Goal: Task Accomplishment & Management: Use online tool/utility

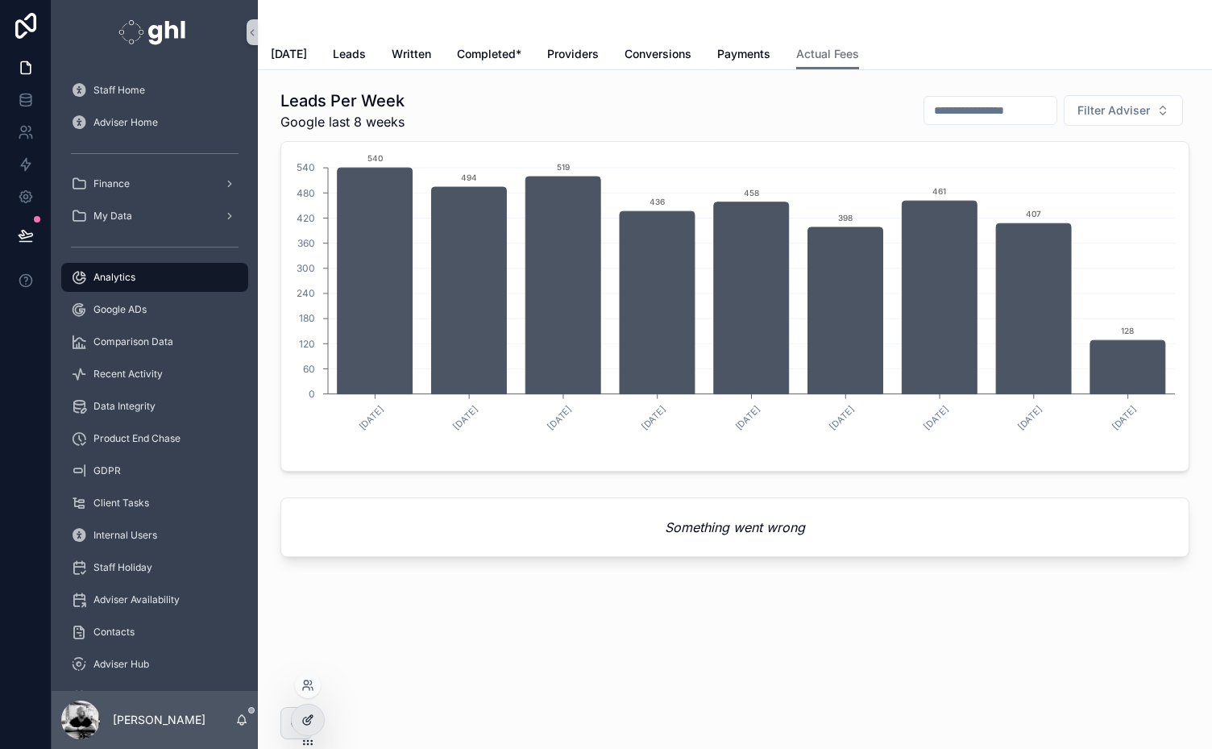
click at [308, 711] on div at bounding box center [308, 719] width 32 height 31
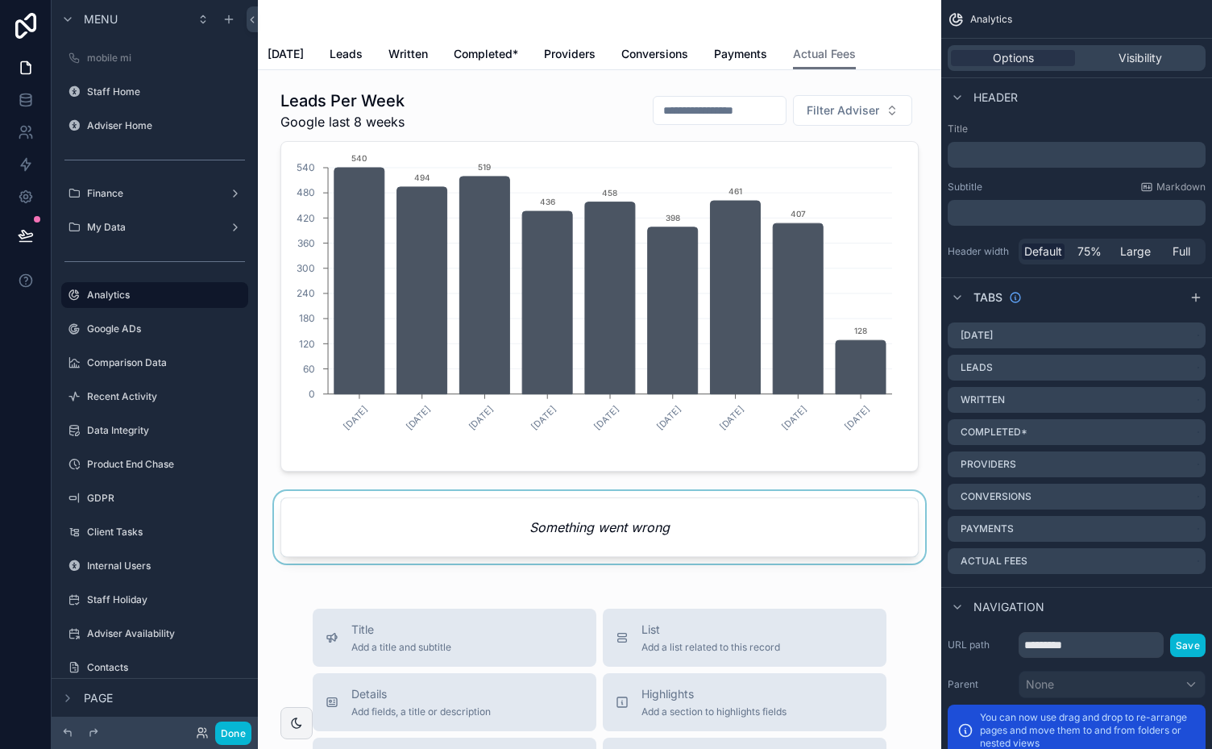
click at [635, 521] on div "scrollable content" at bounding box center [599, 530] width 657 height 79
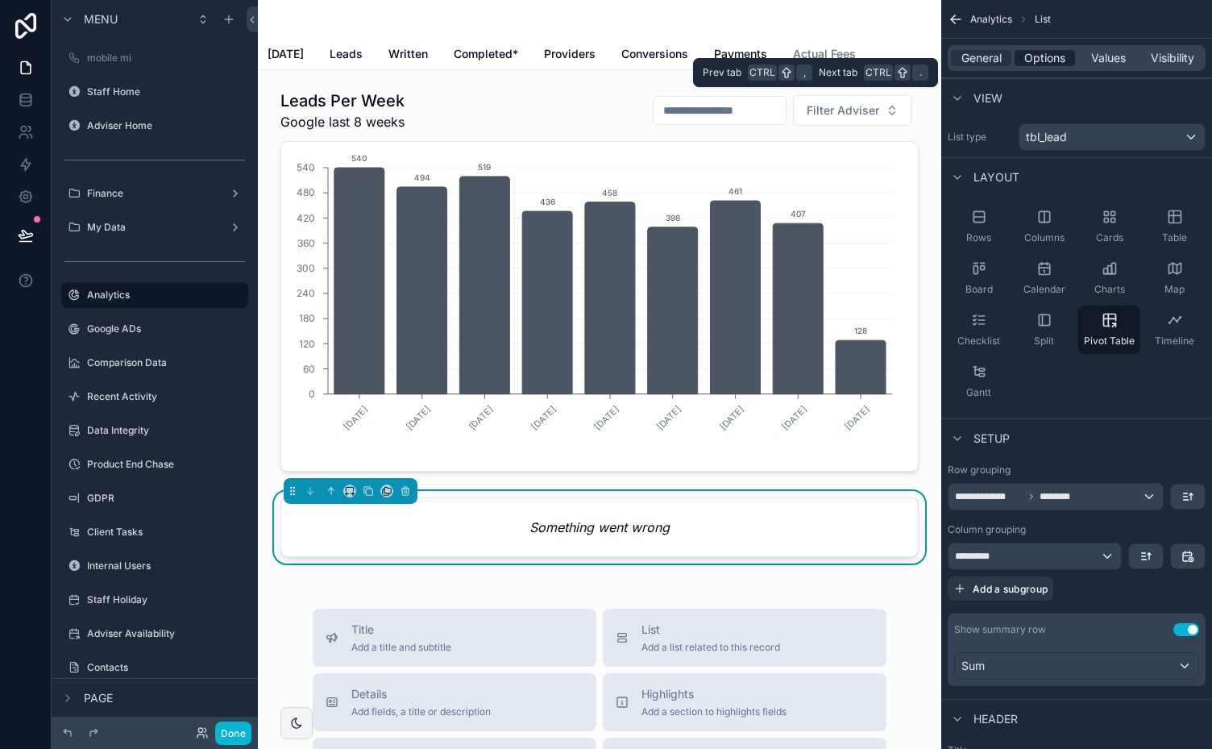
click at [1043, 52] on span "Options" at bounding box center [1044, 58] width 41 height 16
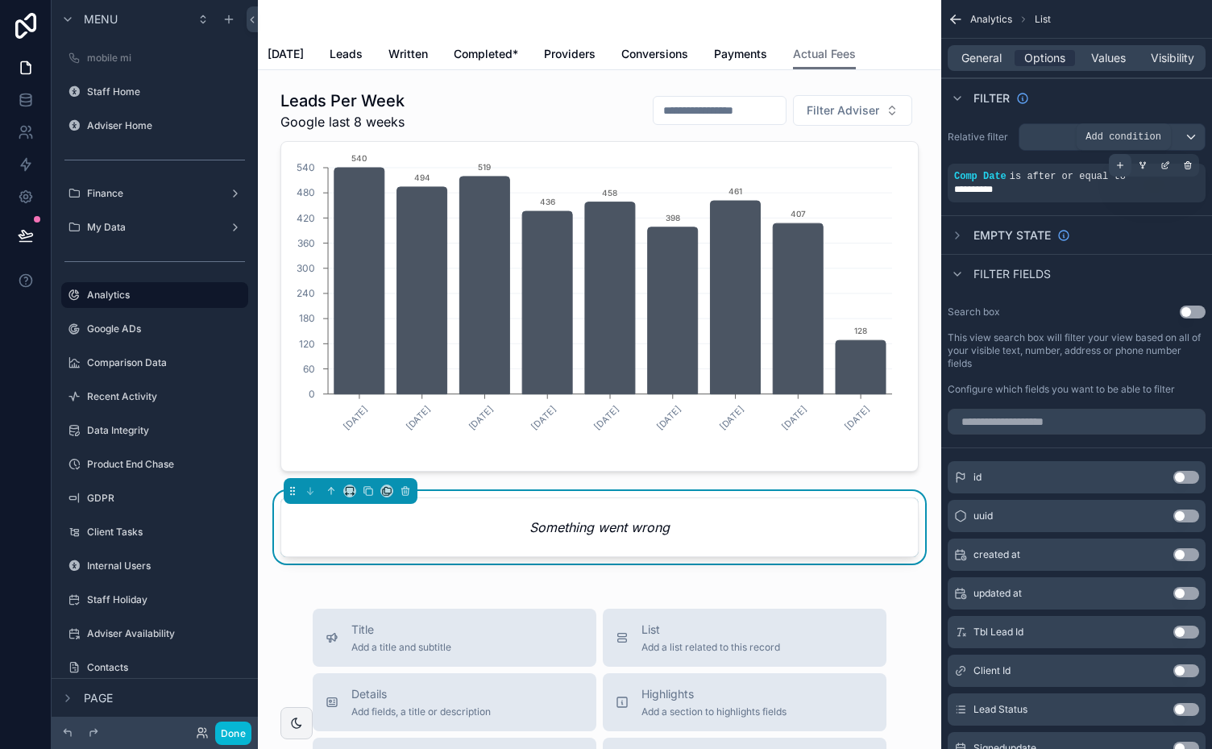
click at [1120, 163] on icon "scrollable content" at bounding box center [1120, 166] width 0 height 6
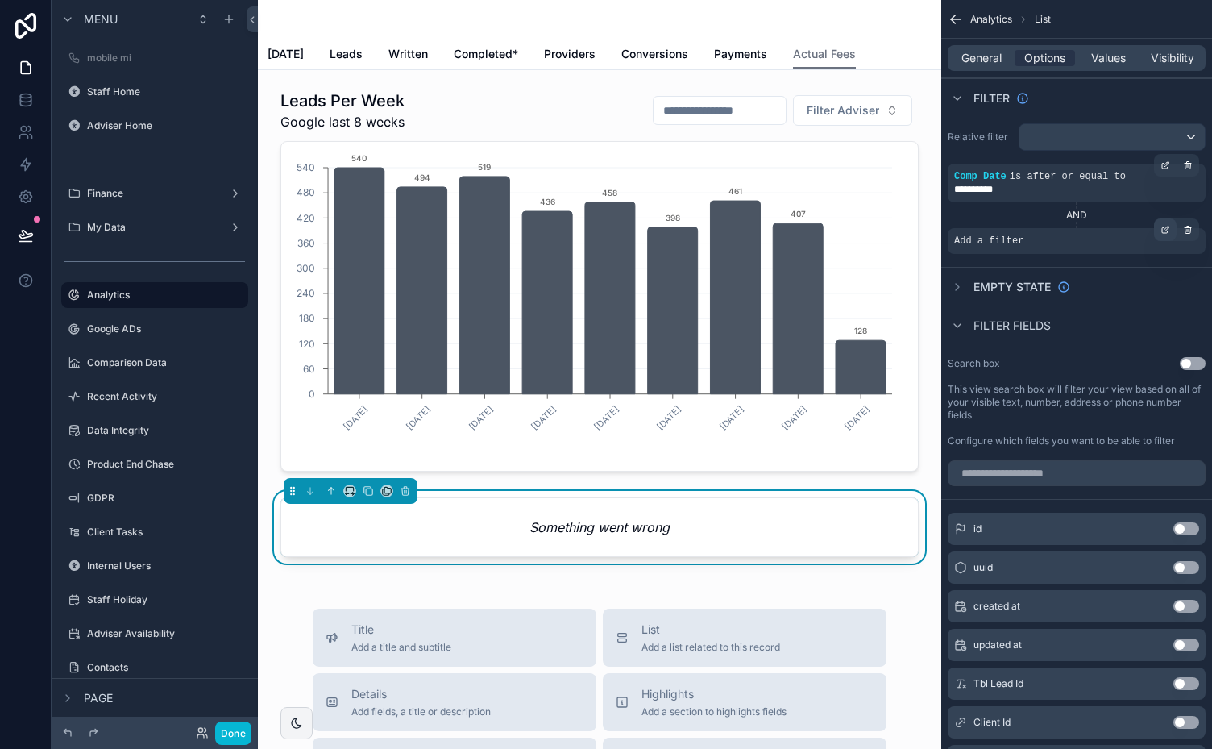
click at [1163, 229] on icon "scrollable content" at bounding box center [1165, 230] width 10 height 10
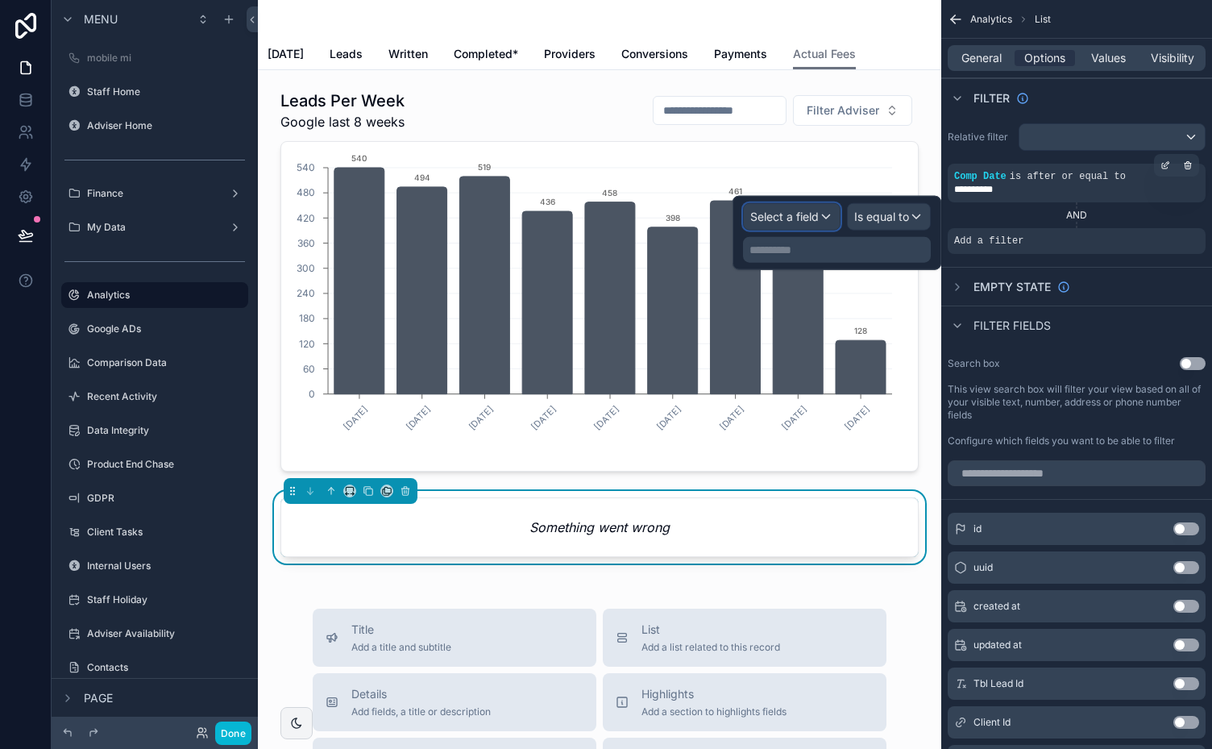
click at [801, 211] on span "Select a field" at bounding box center [784, 216] width 68 height 14
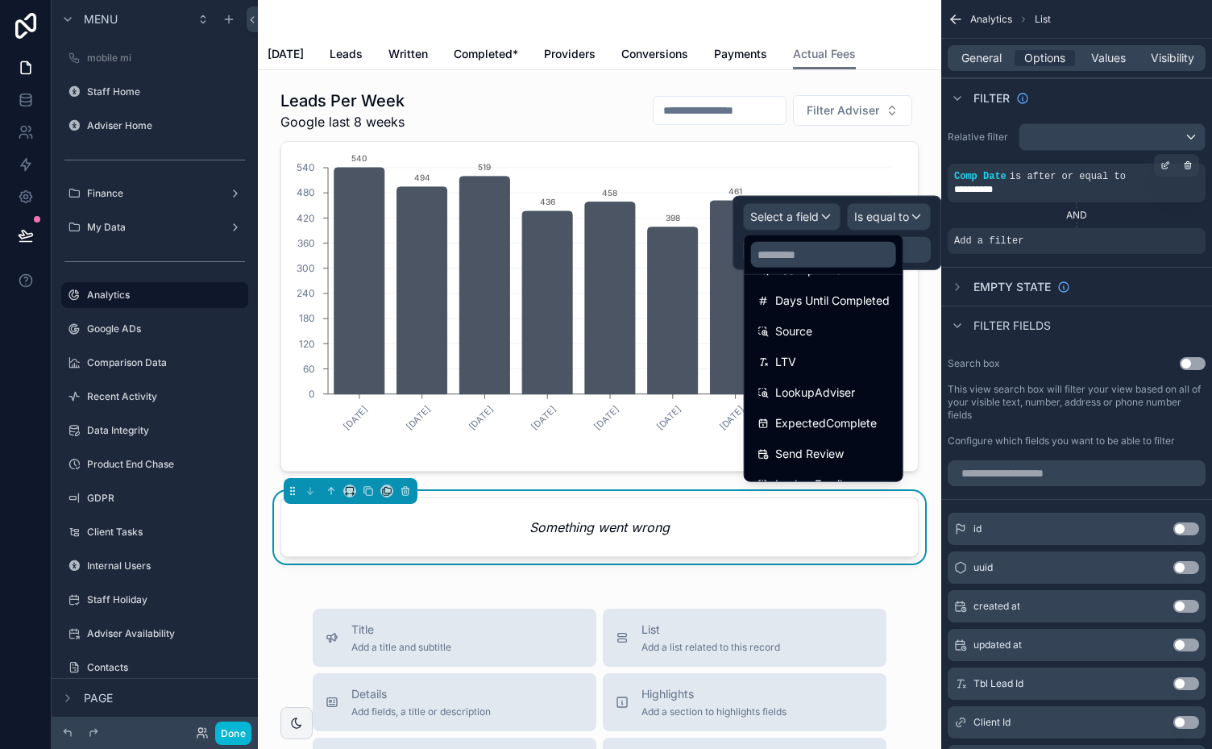
scroll to position [1544, 0]
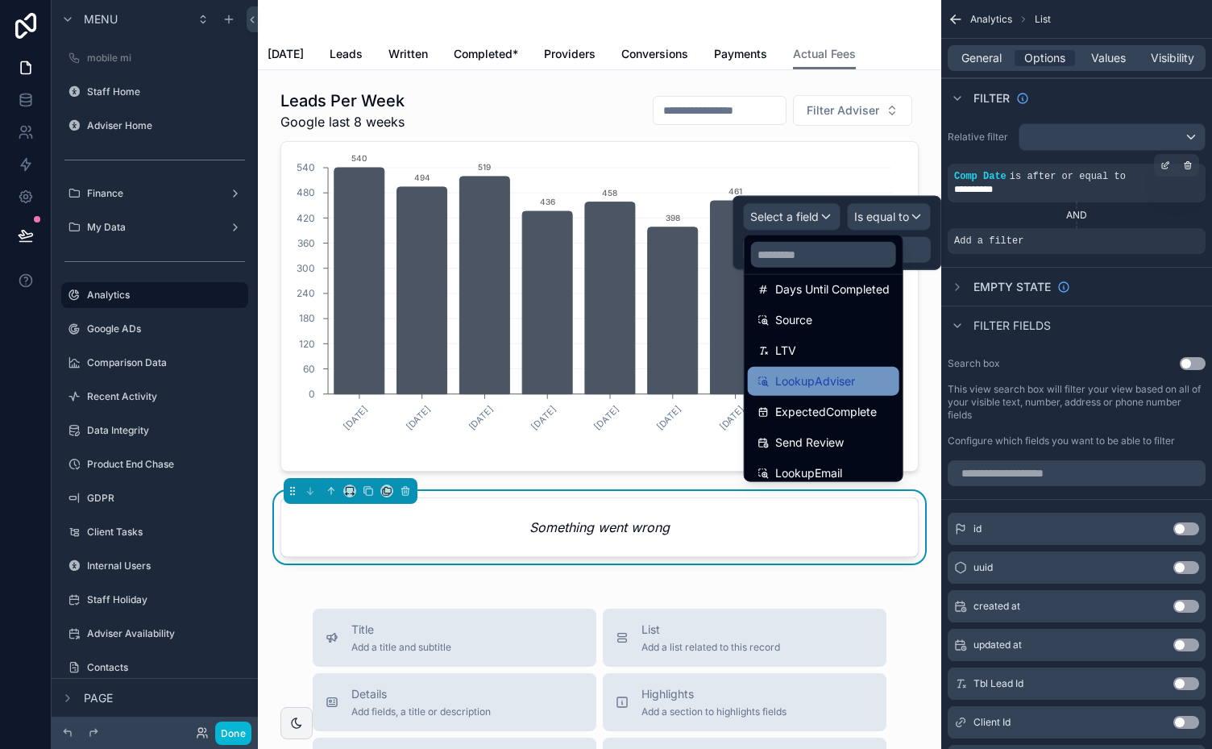
click at [840, 377] on span "LookupAdviser" at bounding box center [815, 380] width 80 height 19
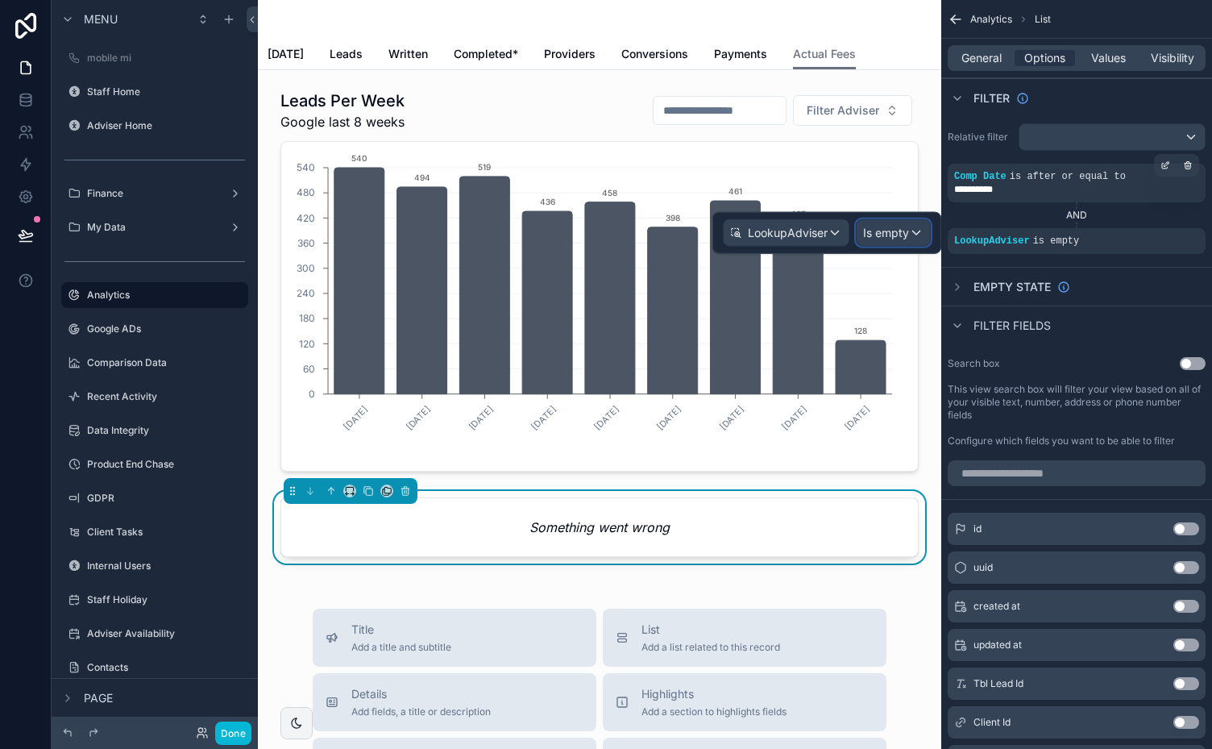
click at [916, 230] on div "Is empty" at bounding box center [893, 233] width 73 height 26
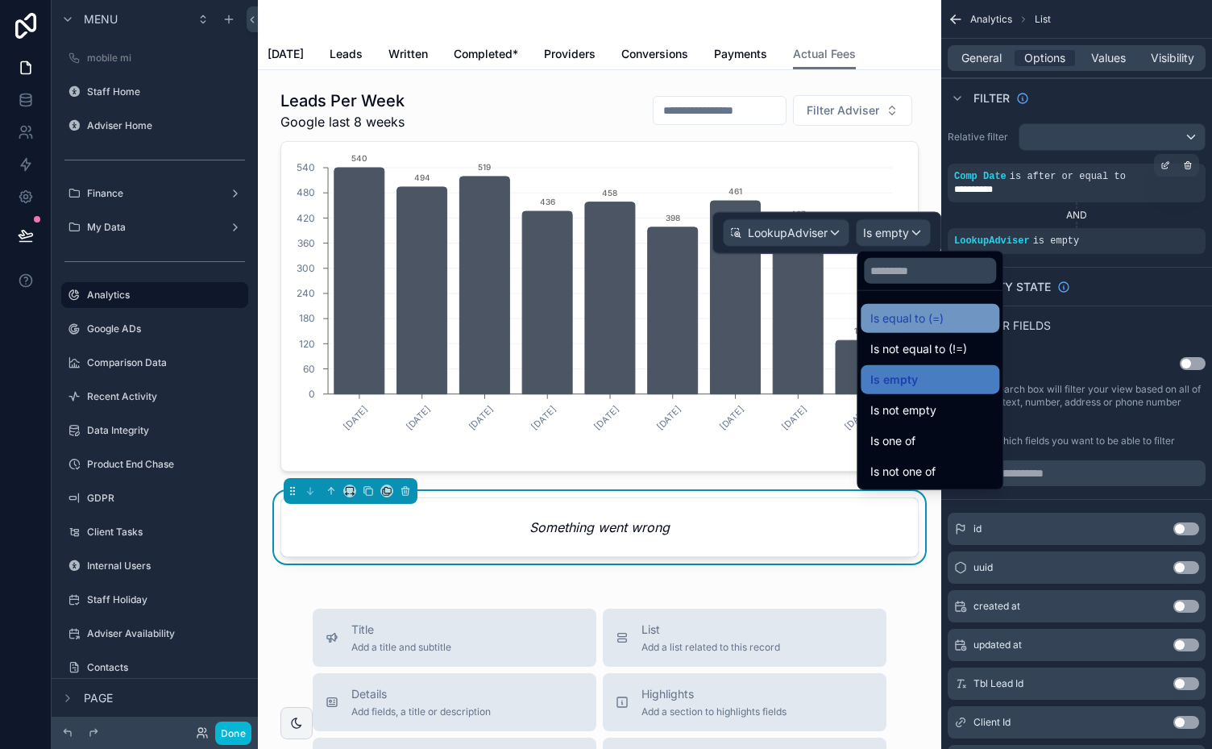
click at [931, 317] on span "Is equal to (=)" at bounding box center [906, 318] width 73 height 19
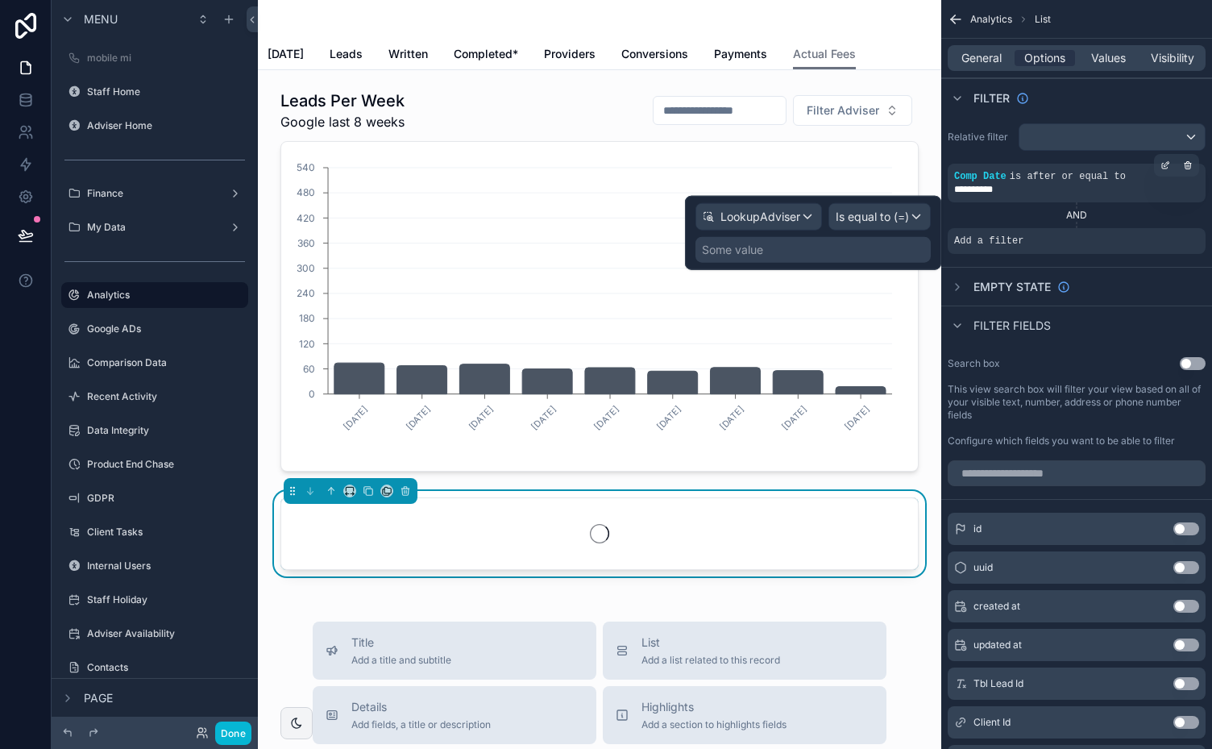
click at [823, 245] on div "Some value" at bounding box center [812, 250] width 235 height 26
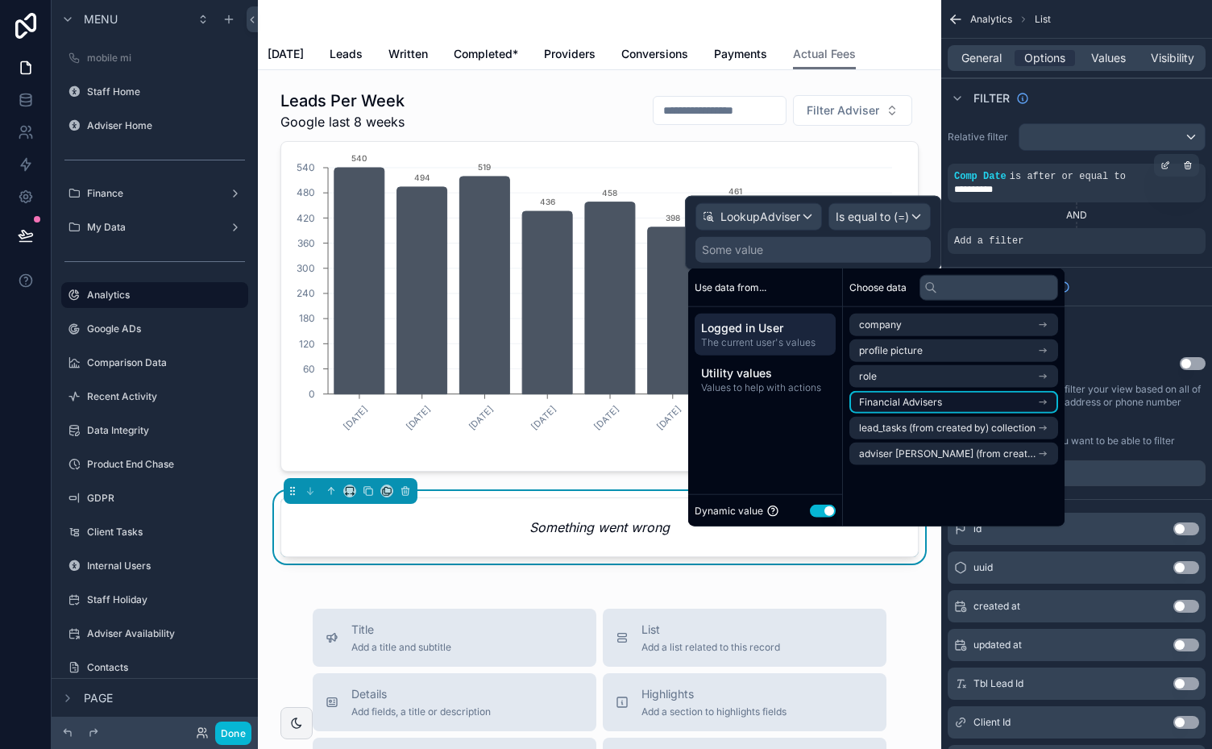
click at [932, 401] on span "Financial Advisers" at bounding box center [900, 402] width 83 height 13
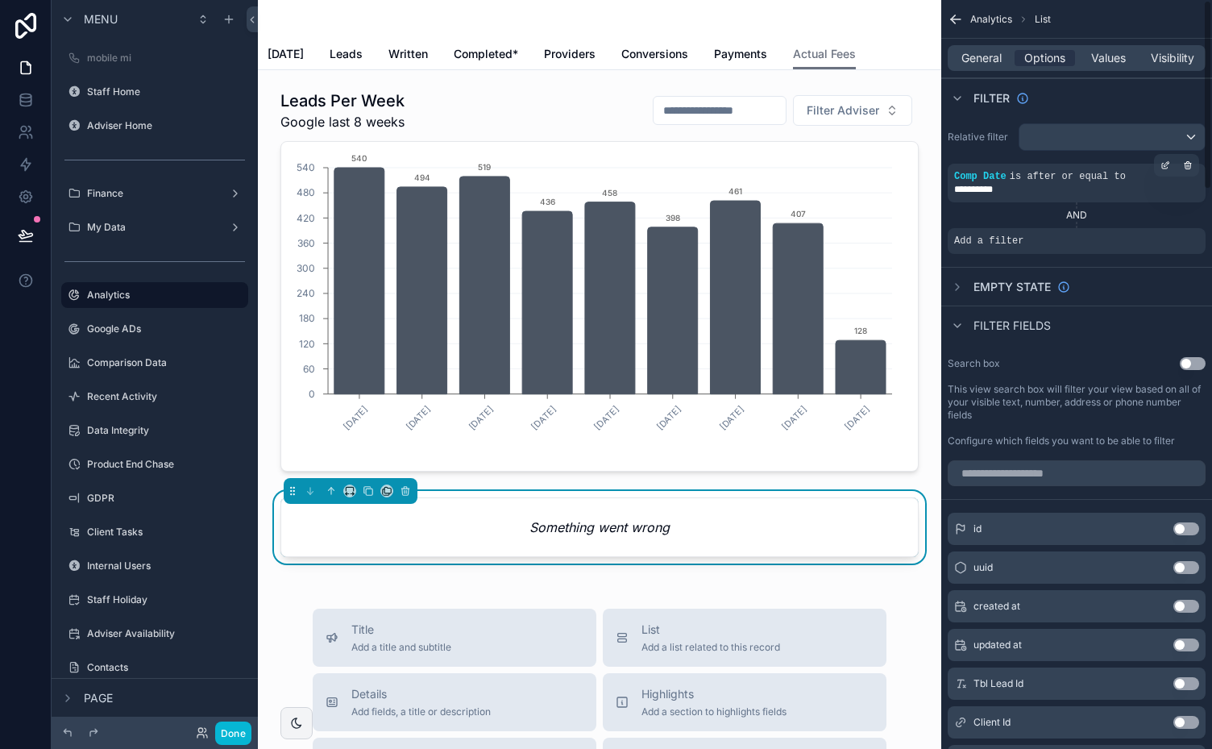
click at [1102, 281] on div "Empty state" at bounding box center [1076, 286] width 271 height 39
click at [1164, 229] on icon "scrollable content" at bounding box center [1166, 228] width 5 height 5
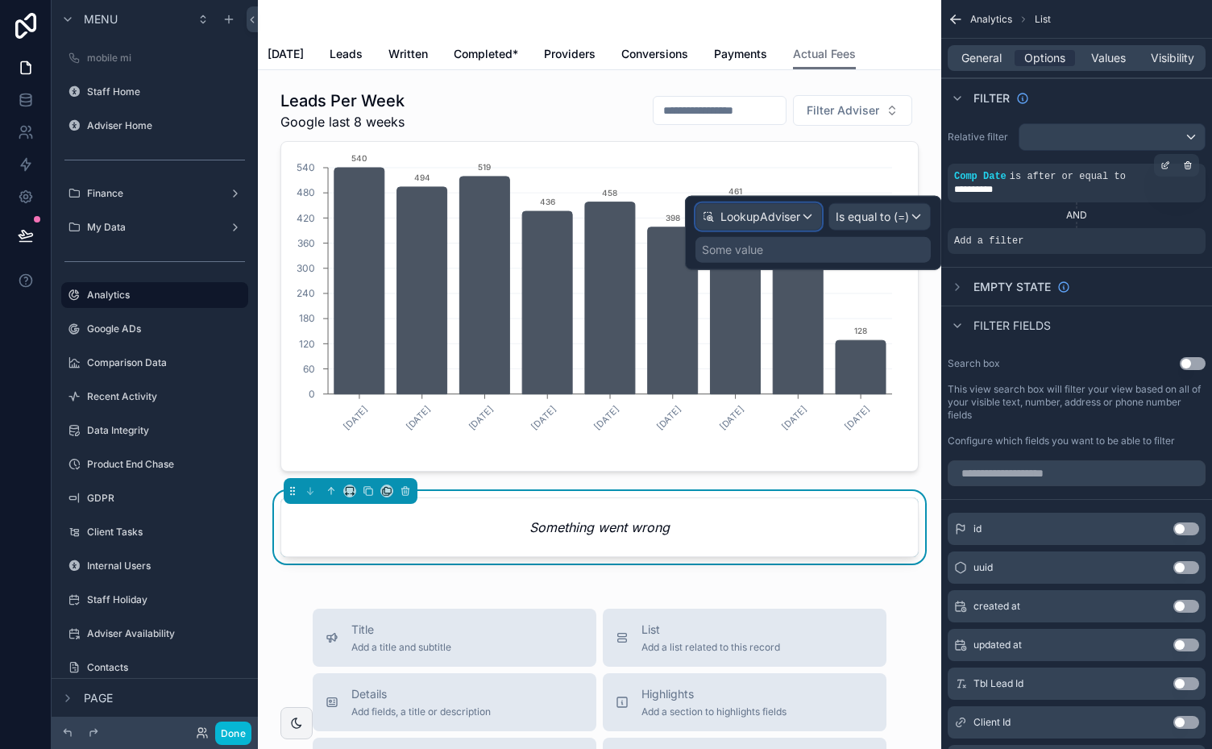
click at [807, 214] on div "LookupAdviser" at bounding box center [758, 217] width 125 height 26
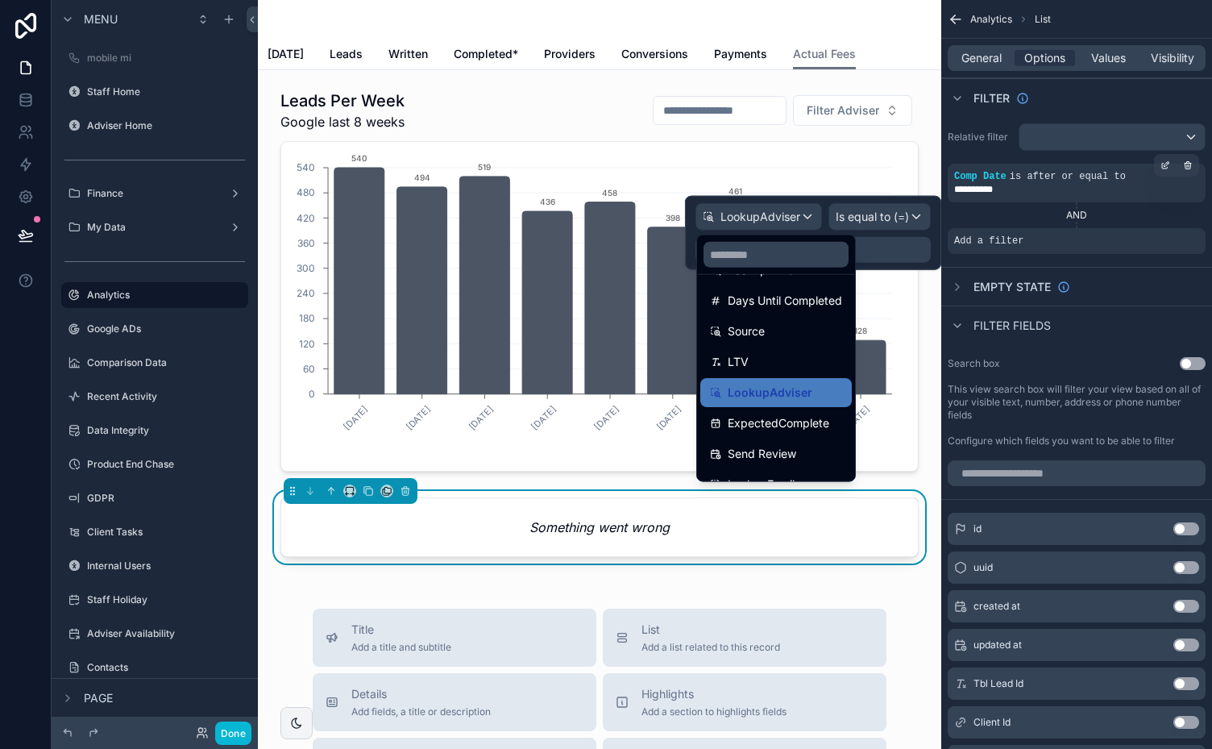
scroll to position [1538, 0]
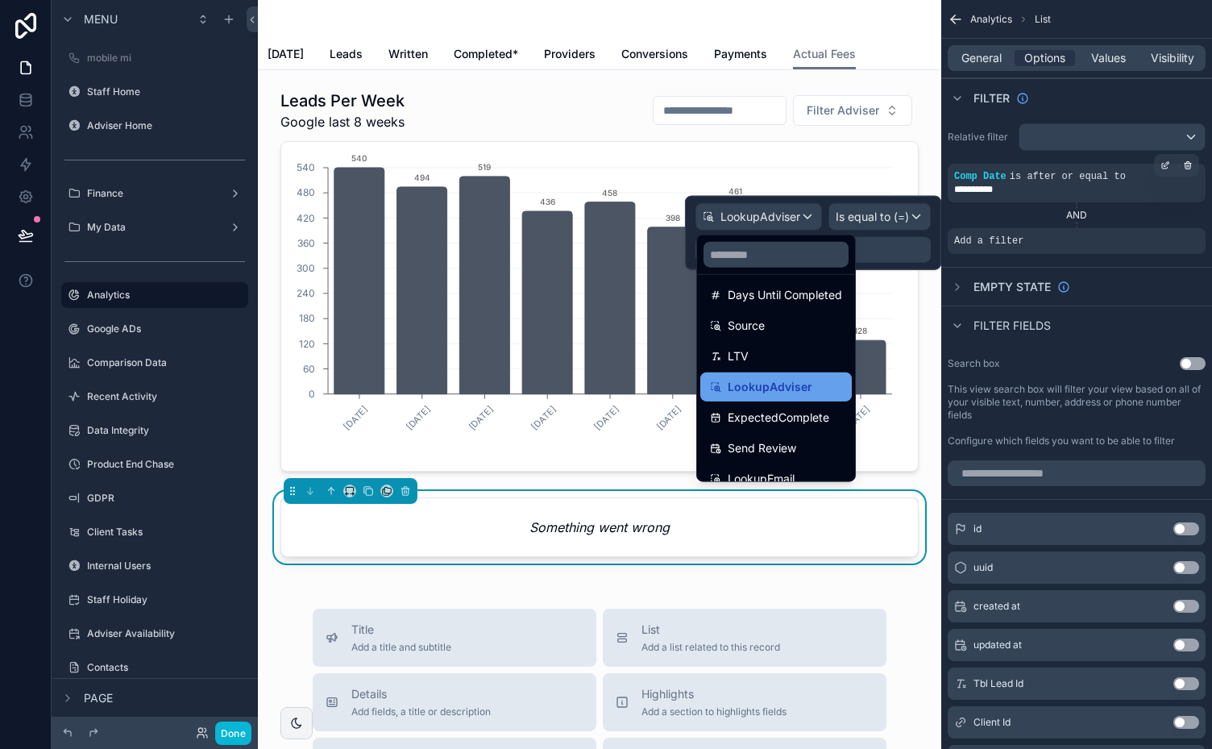
click at [815, 387] on div "LookupAdviser" at bounding box center [776, 386] width 132 height 19
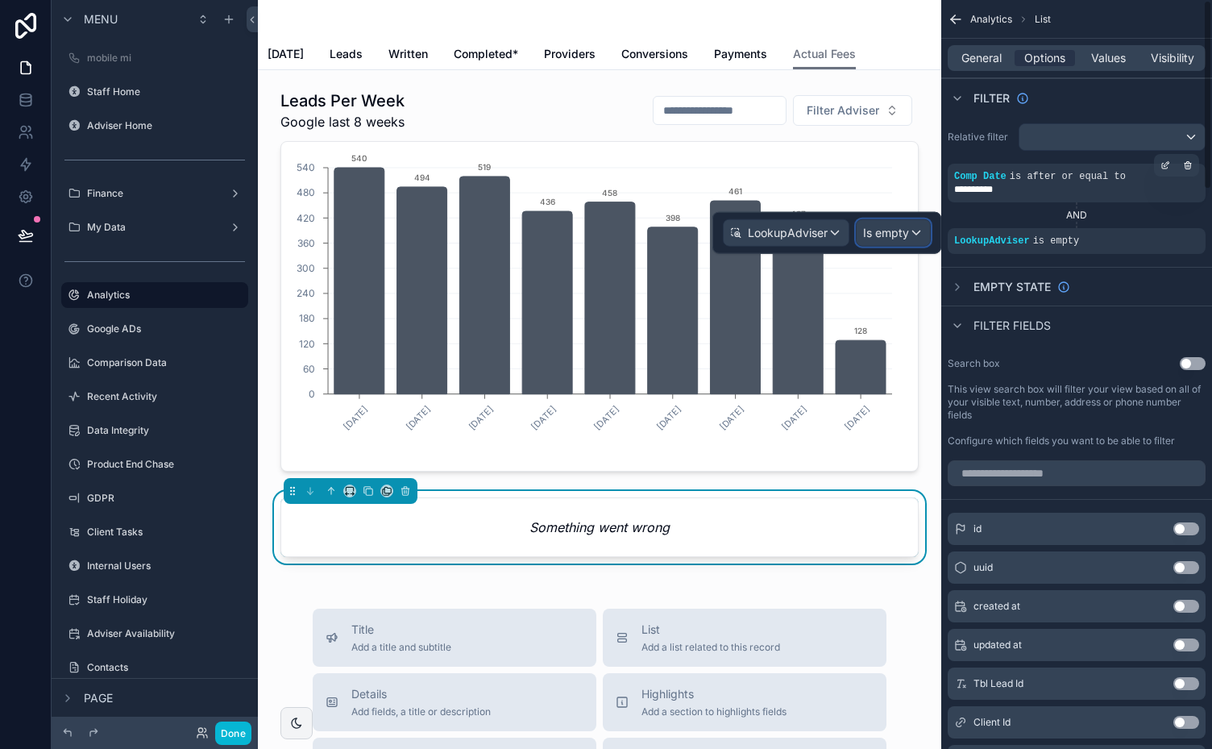
click at [906, 237] on span "Is empty" at bounding box center [886, 233] width 46 height 16
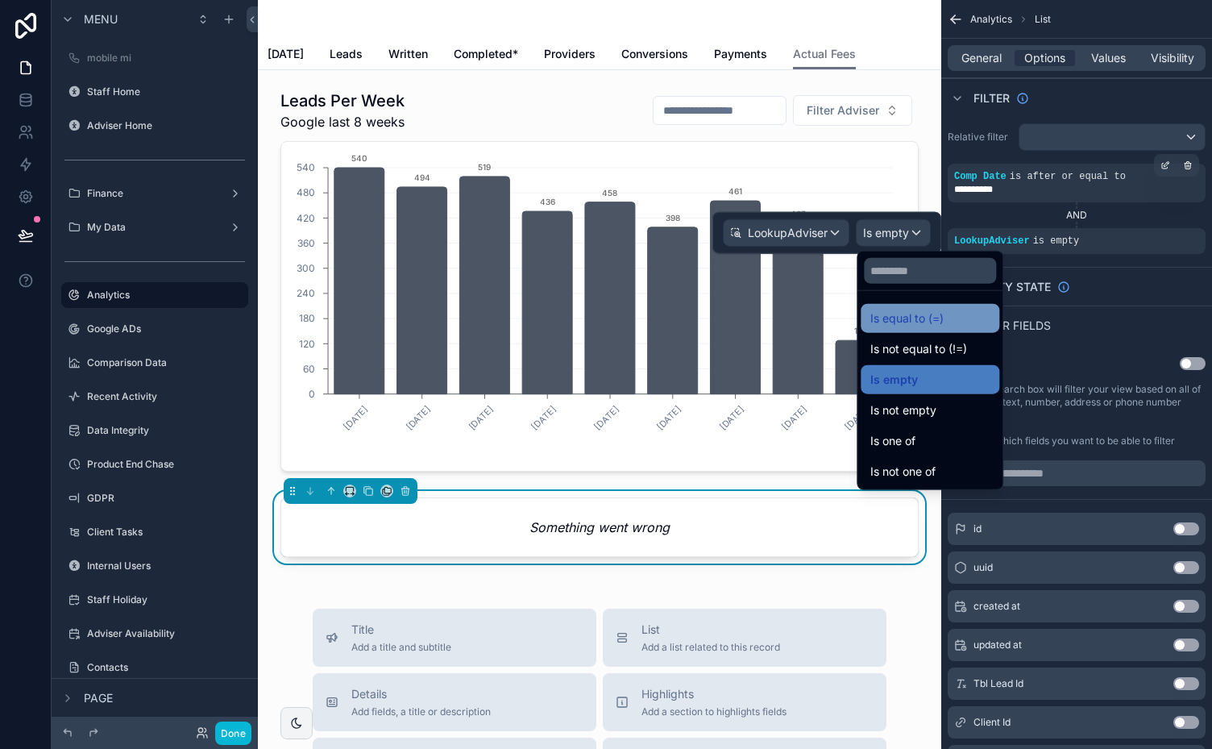
click at [912, 318] on span "Is equal to (=)" at bounding box center [906, 318] width 73 height 19
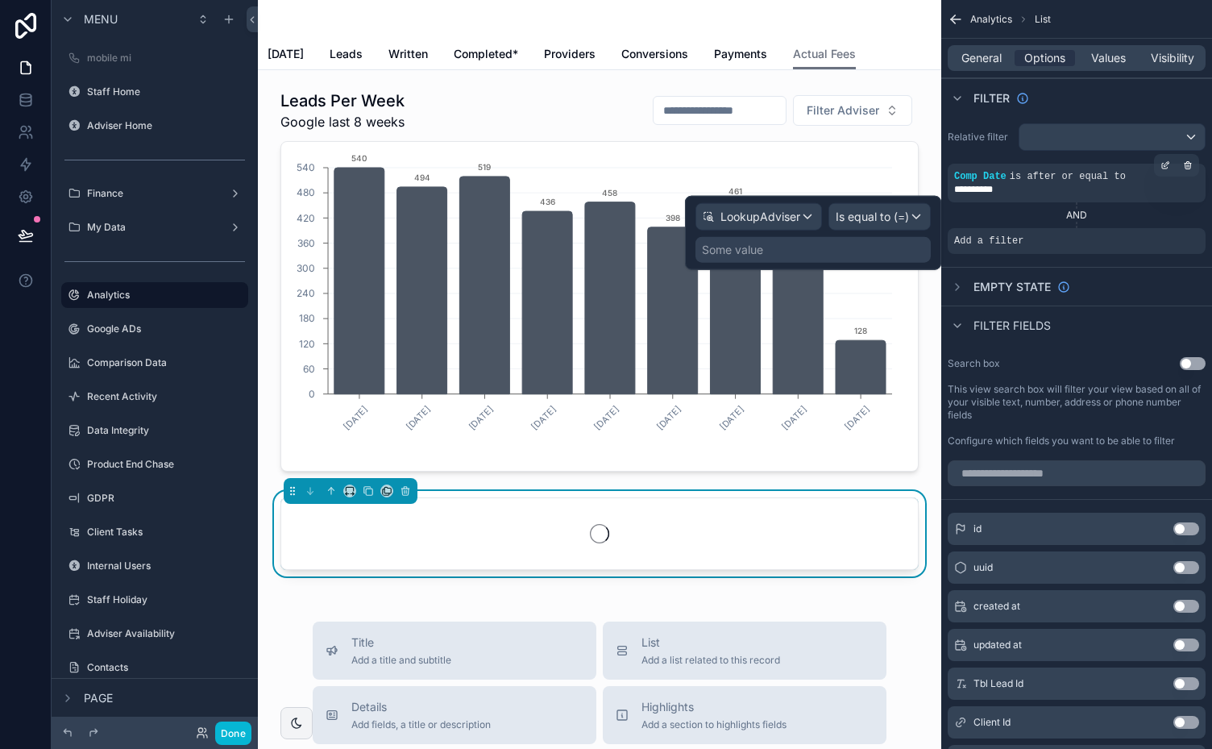
click at [768, 254] on div "Some value" at bounding box center [812, 250] width 235 height 26
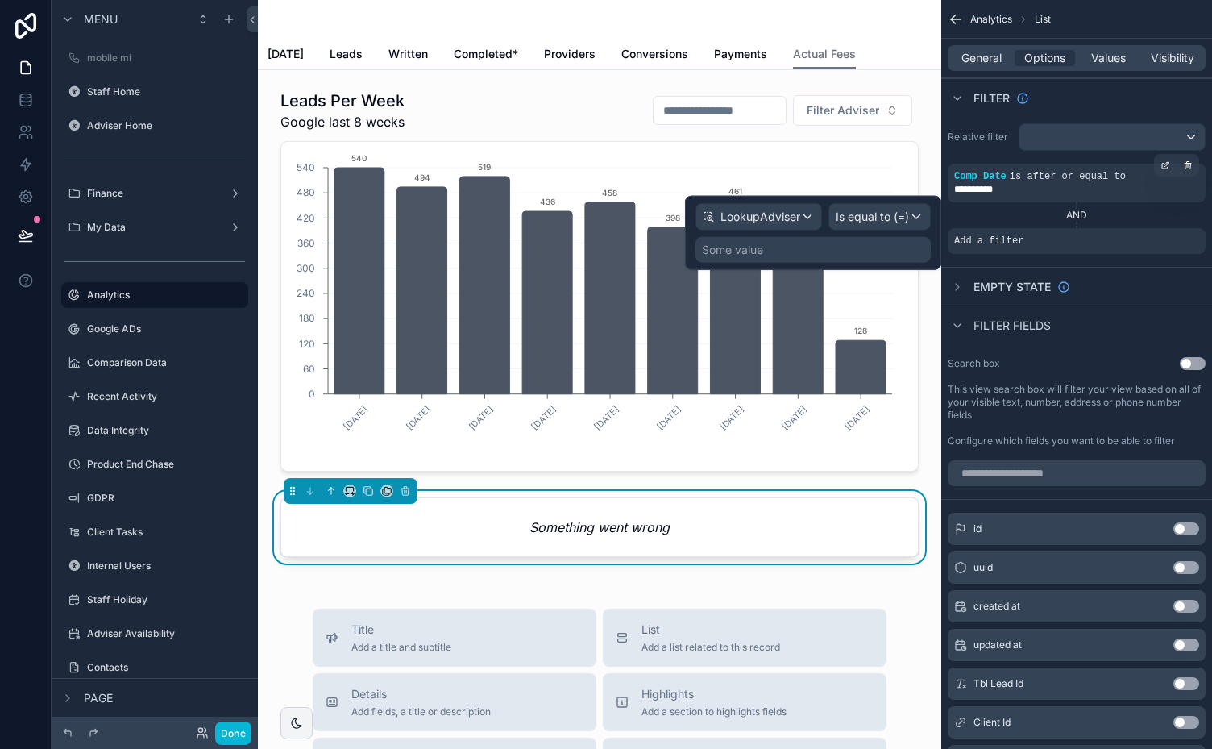
click at [749, 248] on div "Some value" at bounding box center [732, 250] width 61 height 16
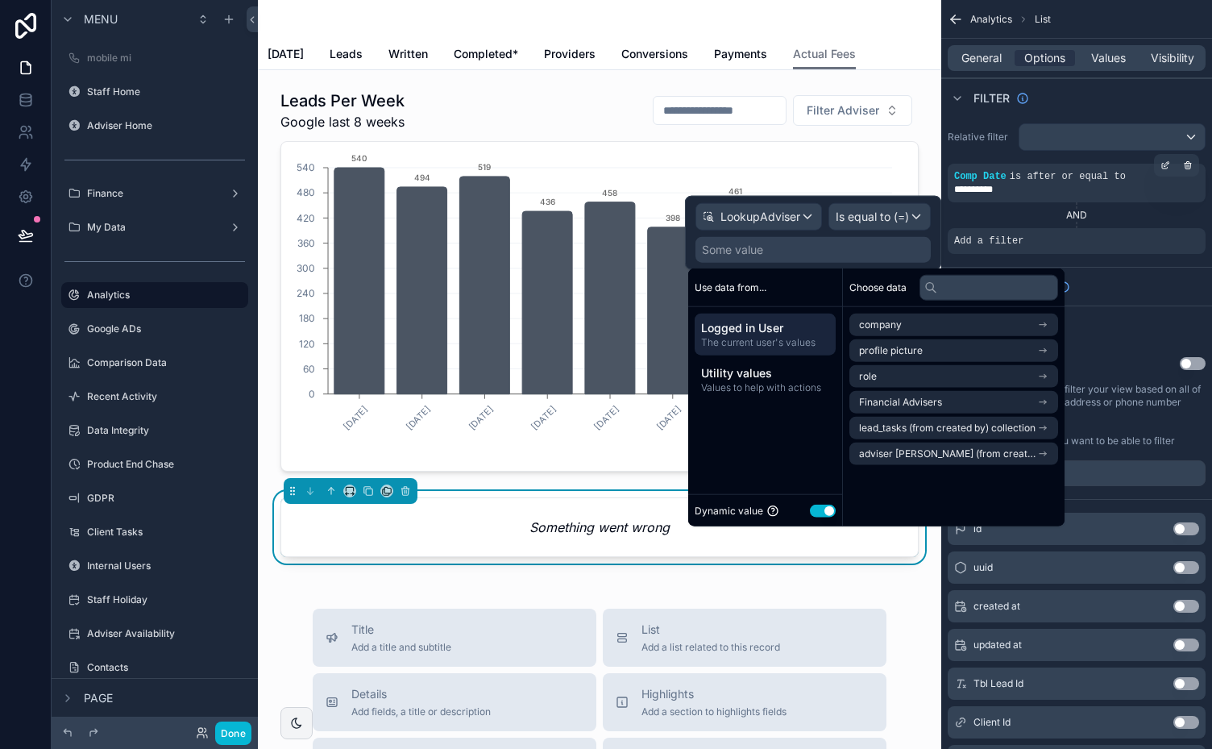
click at [814, 507] on button "Use setting" at bounding box center [823, 510] width 26 height 13
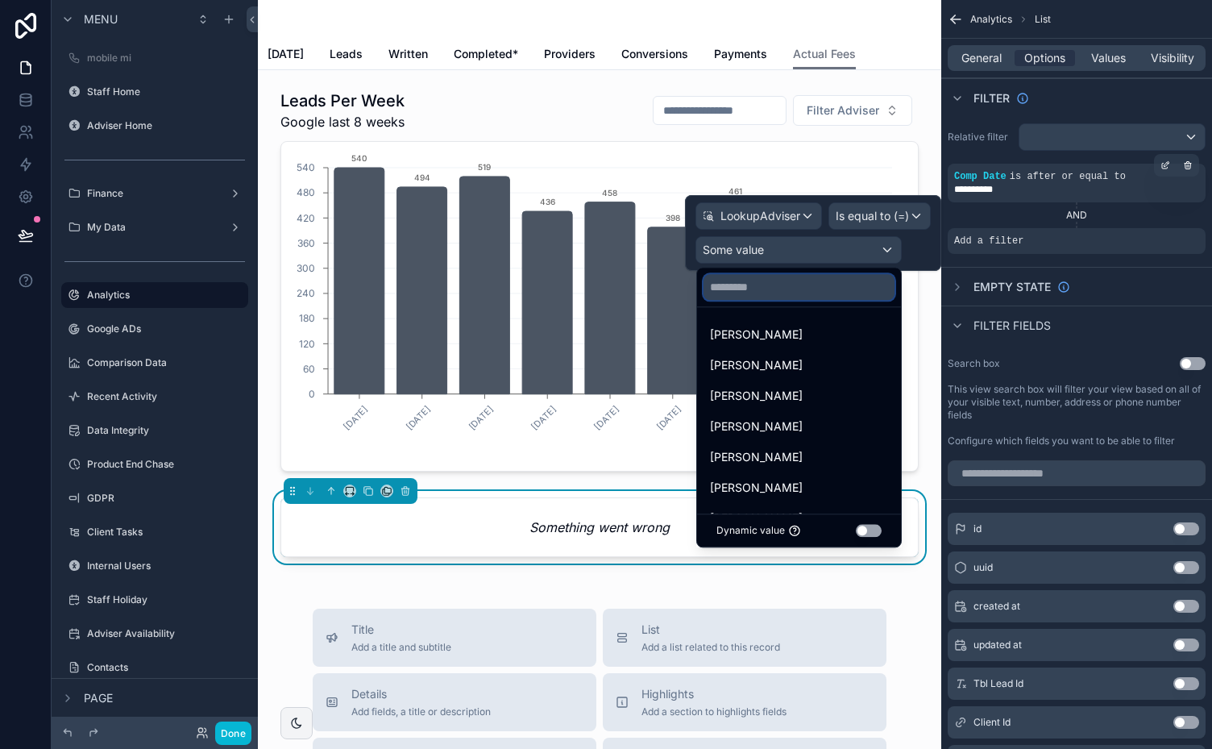
click at [827, 290] on input "text" at bounding box center [798, 287] width 191 height 26
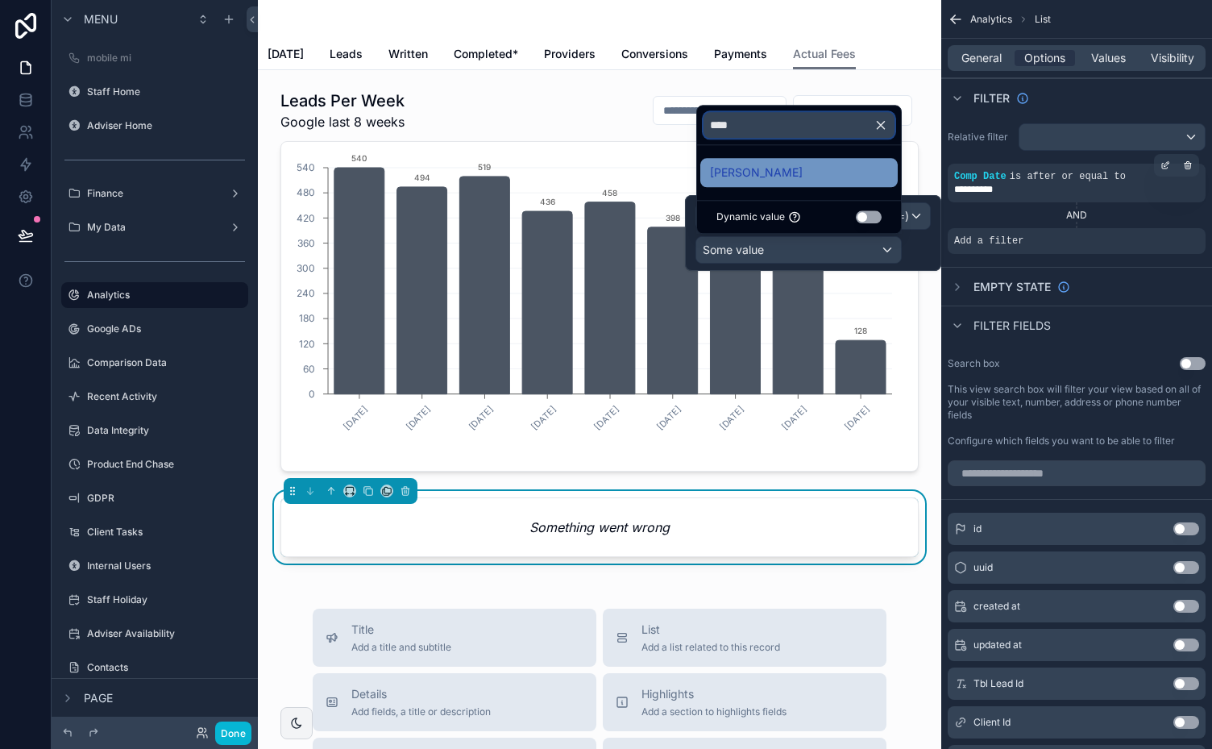
type input "****"
click at [775, 172] on span "[PERSON_NAME]" at bounding box center [756, 172] width 93 height 19
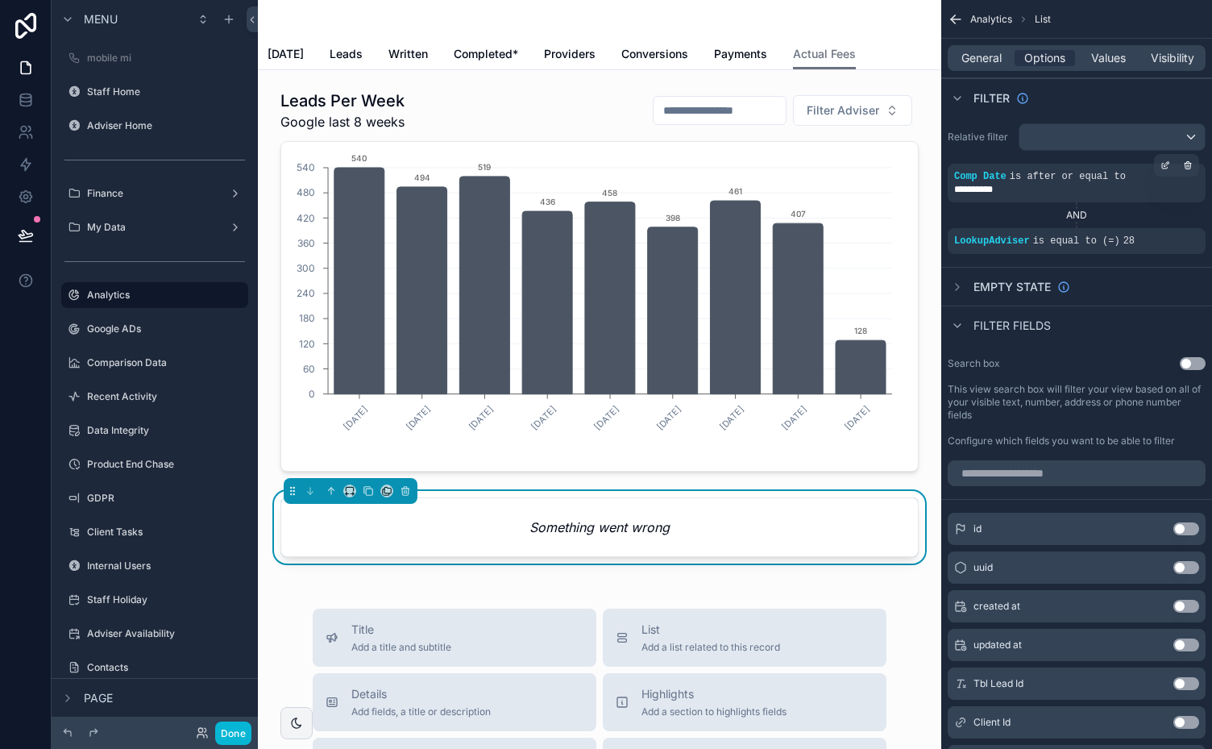
click at [1111, 102] on div "Filter" at bounding box center [1076, 97] width 271 height 39
click at [1167, 168] on icon "scrollable content" at bounding box center [1165, 167] width 6 height 6
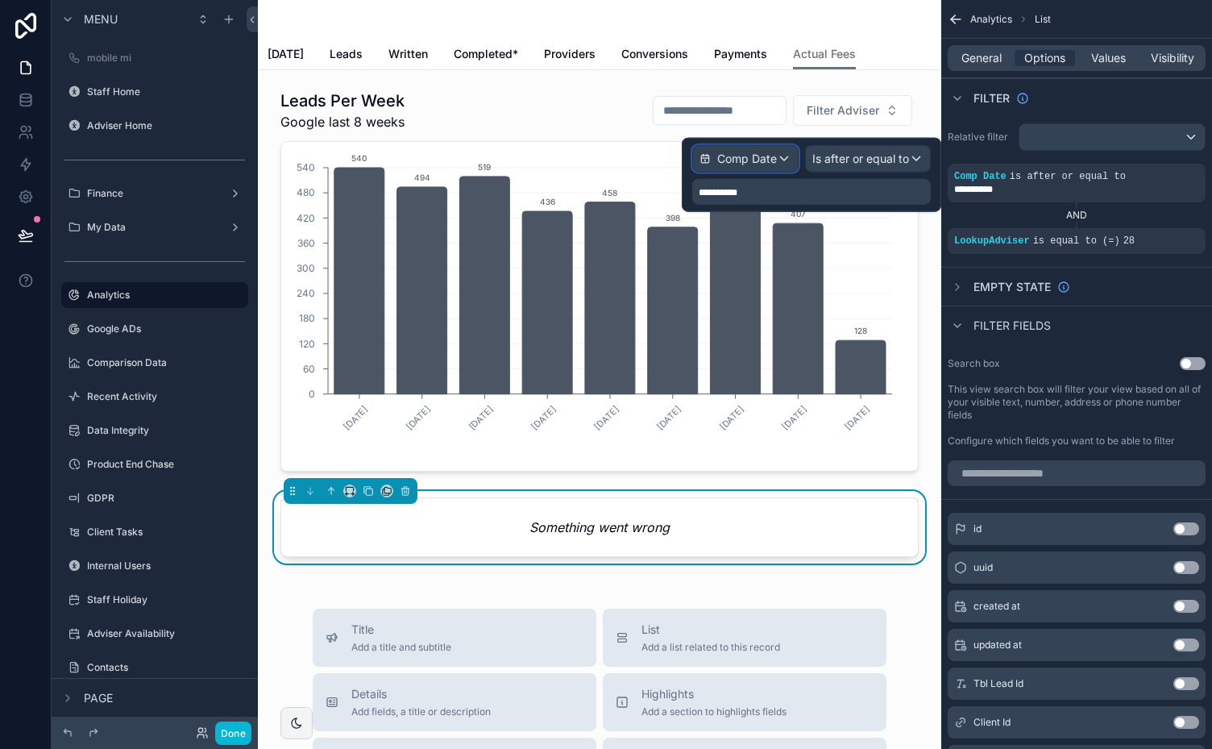
click at [782, 151] on div "Comp Date" at bounding box center [745, 159] width 105 height 26
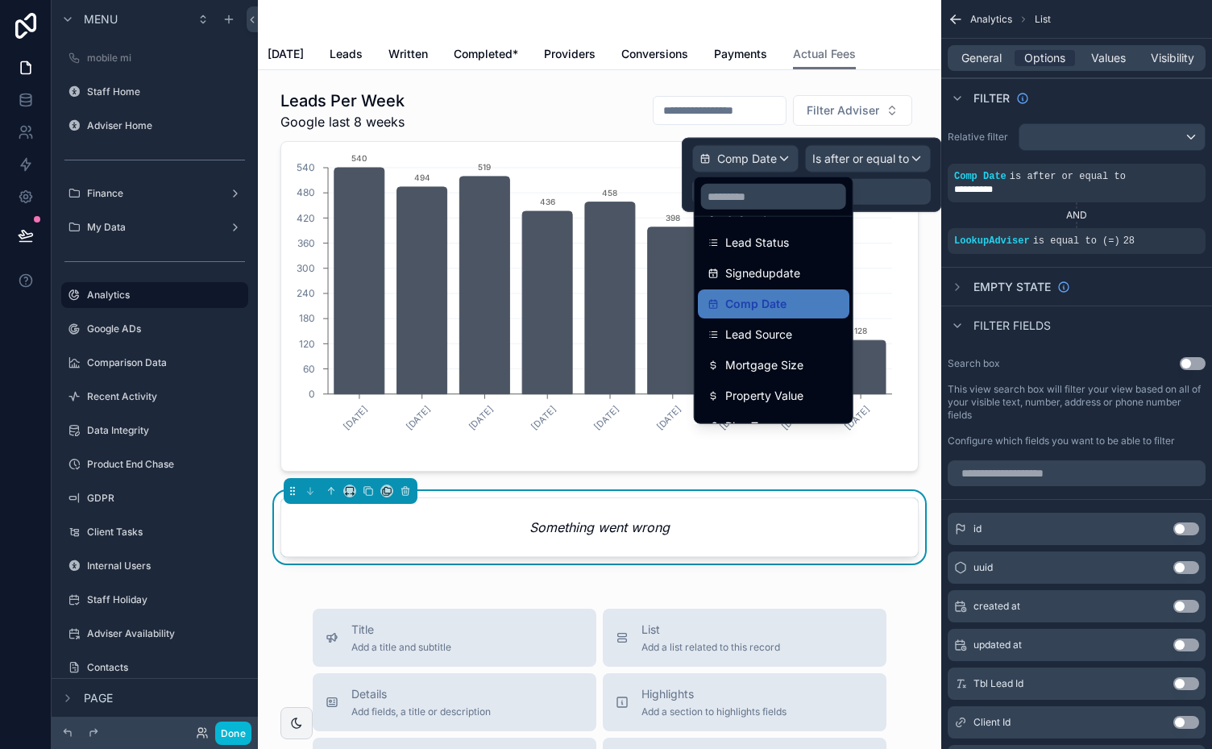
scroll to position [168, 0]
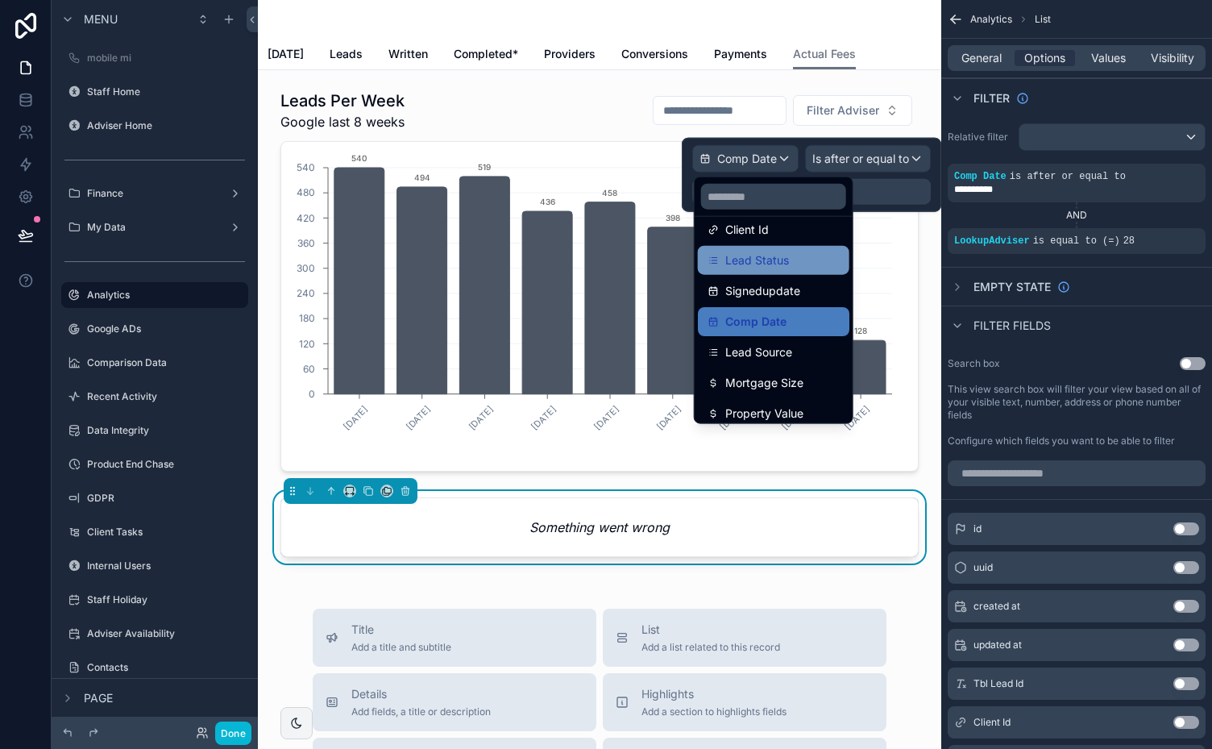
click at [782, 259] on span "Lead Status" at bounding box center [757, 260] width 64 height 19
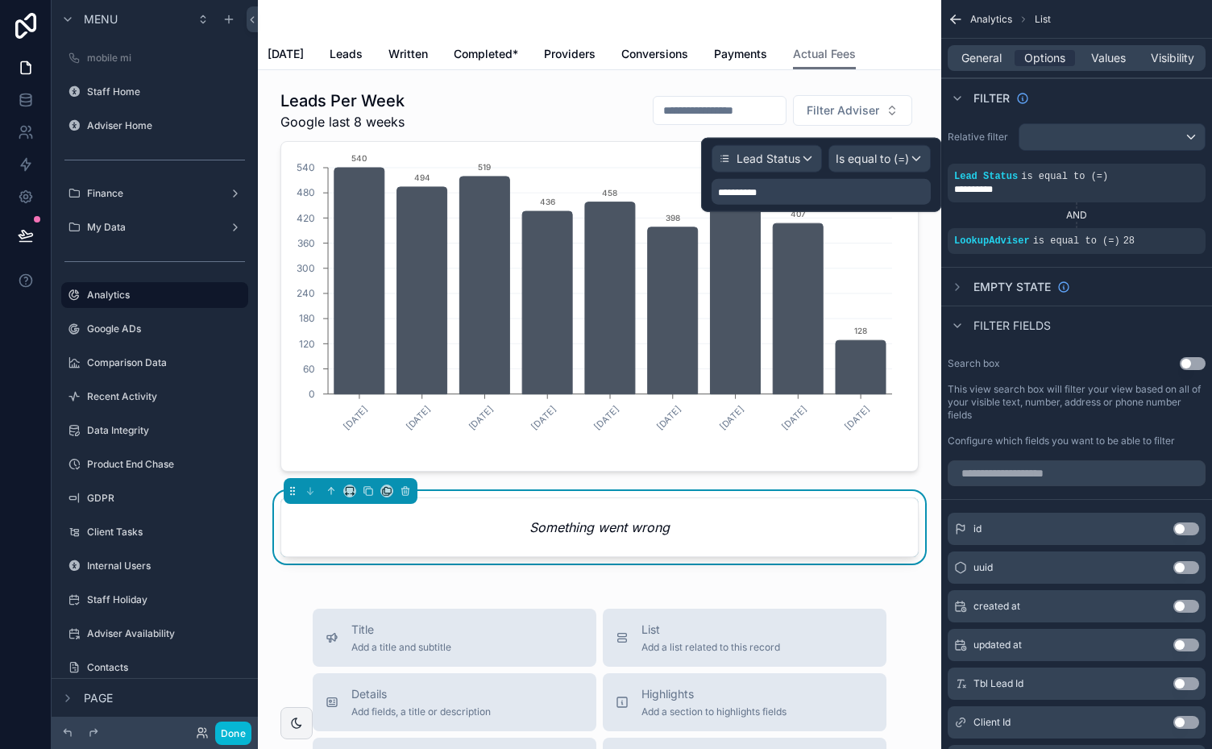
click at [832, 187] on div "**********" at bounding box center [820, 192] width 219 height 26
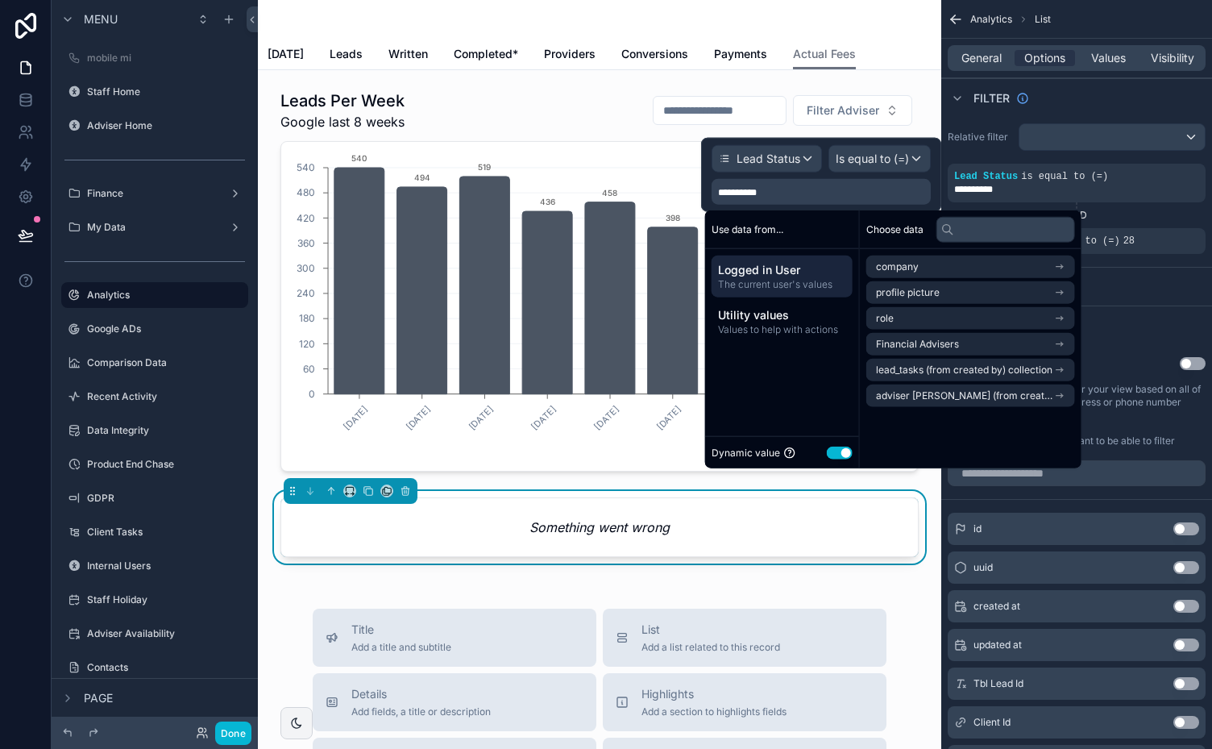
click at [832, 447] on button "Use setting" at bounding box center [840, 452] width 26 height 13
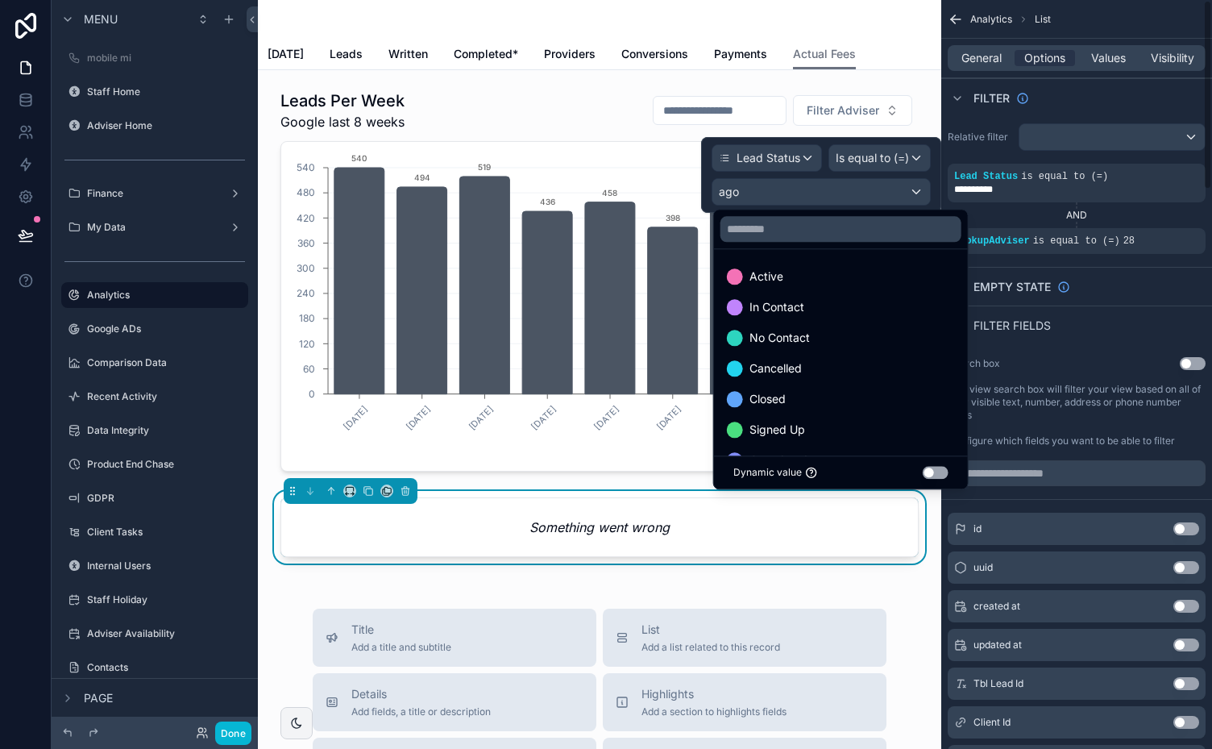
scroll to position [32, 0]
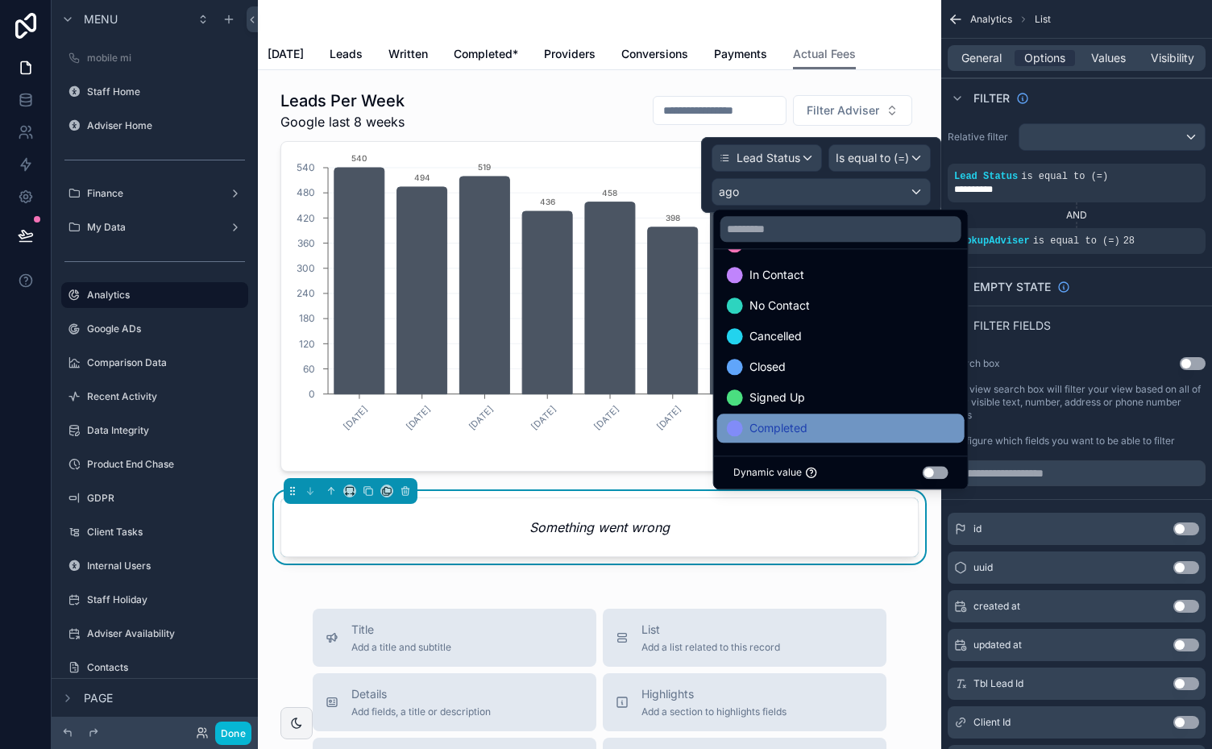
click at [822, 425] on div "Completed" at bounding box center [841, 427] width 228 height 19
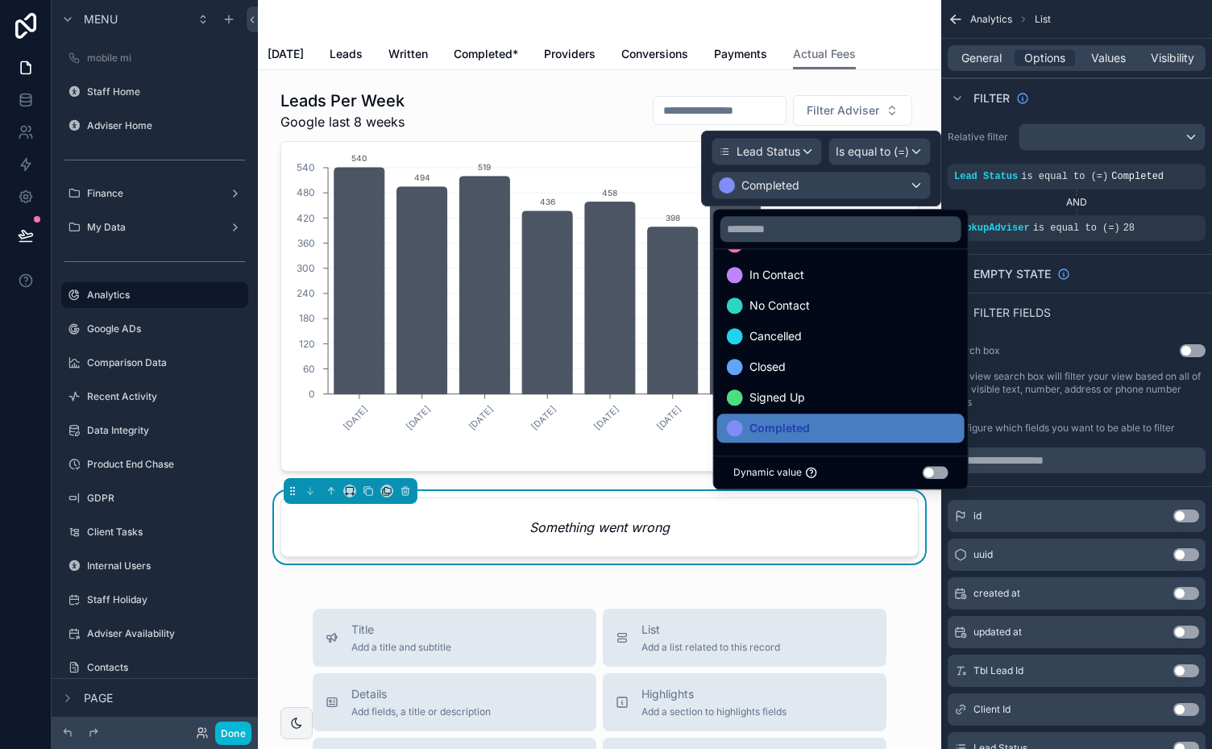
click at [1073, 99] on div "Filter" at bounding box center [1076, 97] width 271 height 39
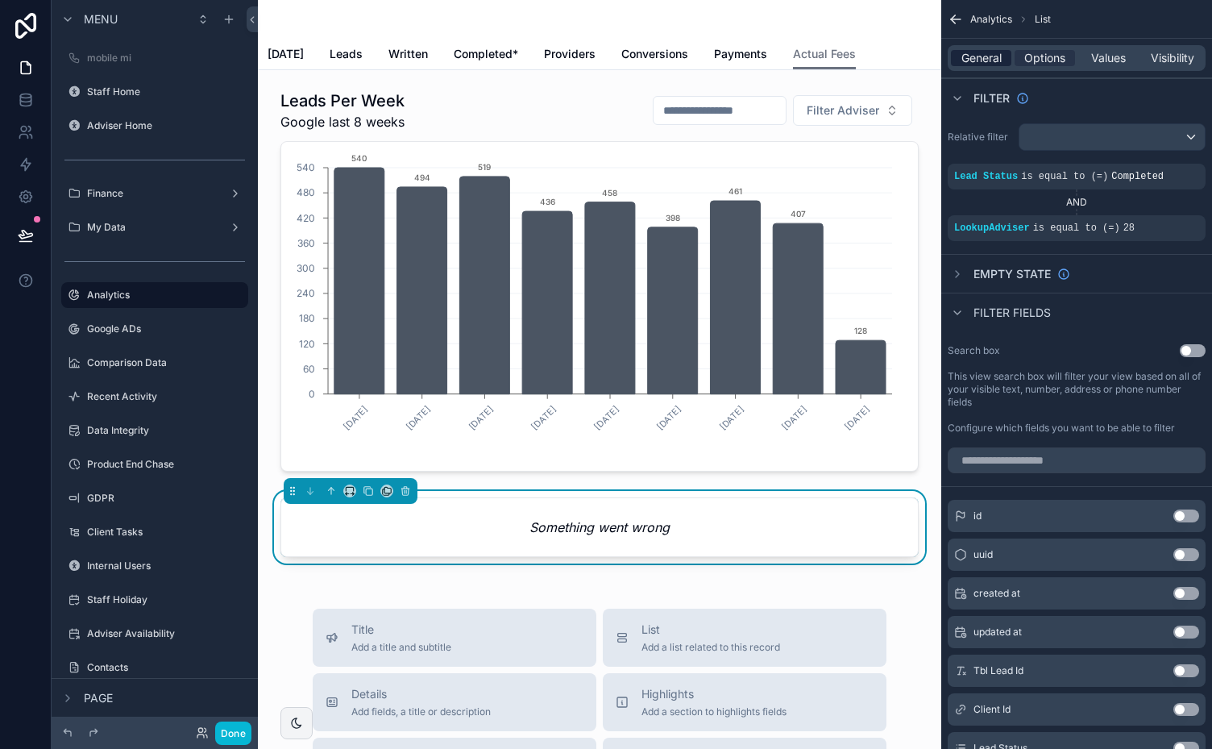
click at [985, 52] on span "General" at bounding box center [981, 58] width 40 height 16
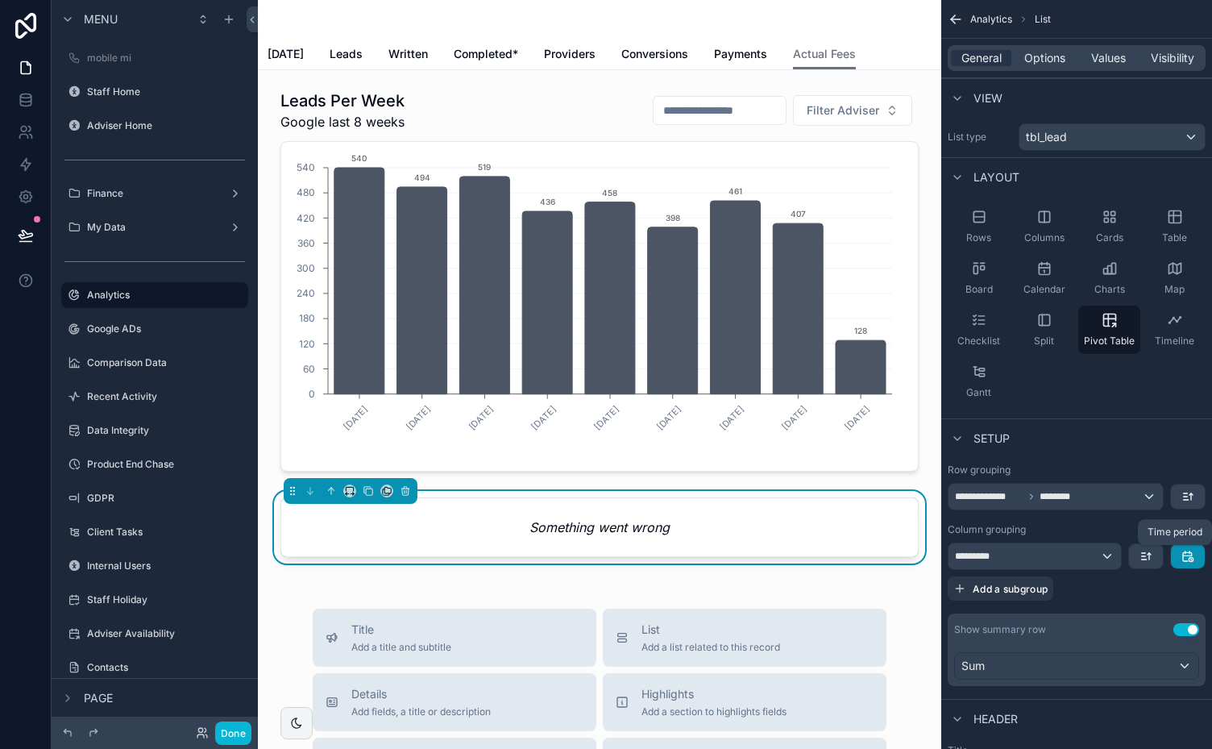
click at [1188, 551] on icon "scrollable content" at bounding box center [1187, 556] width 13 height 13
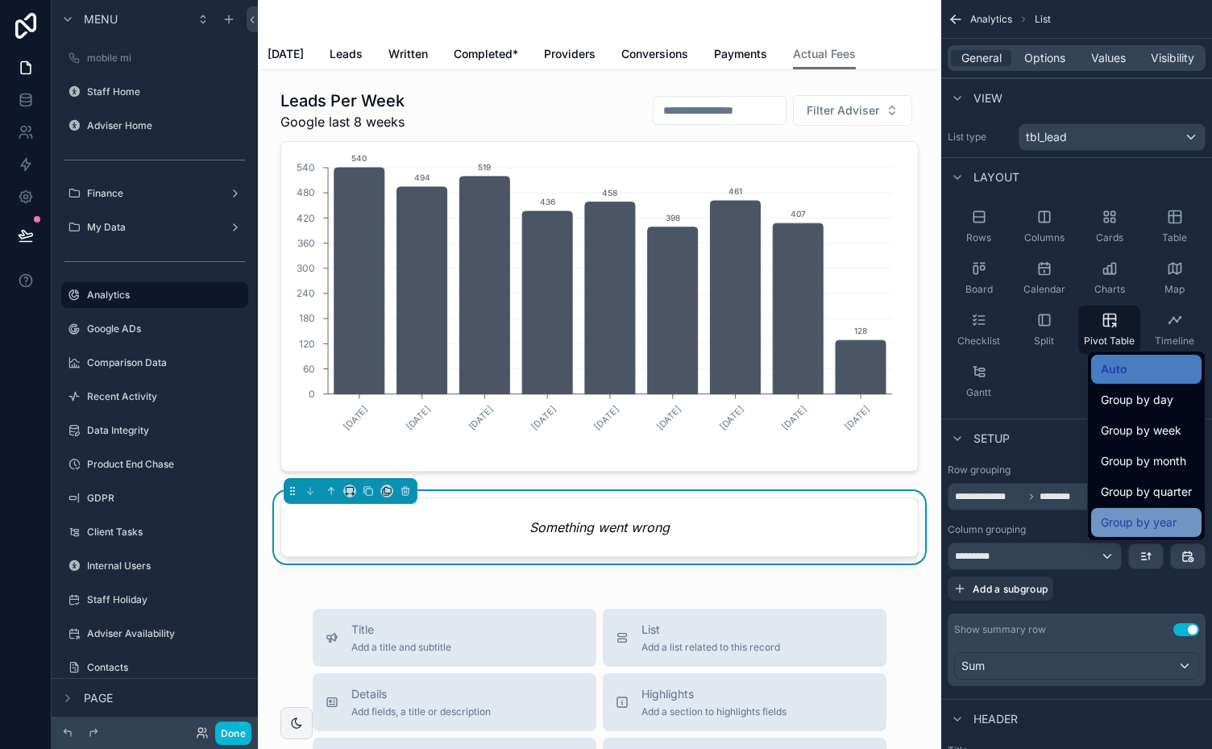
click at [1160, 521] on span "Group by year" at bounding box center [1139, 521] width 76 height 19
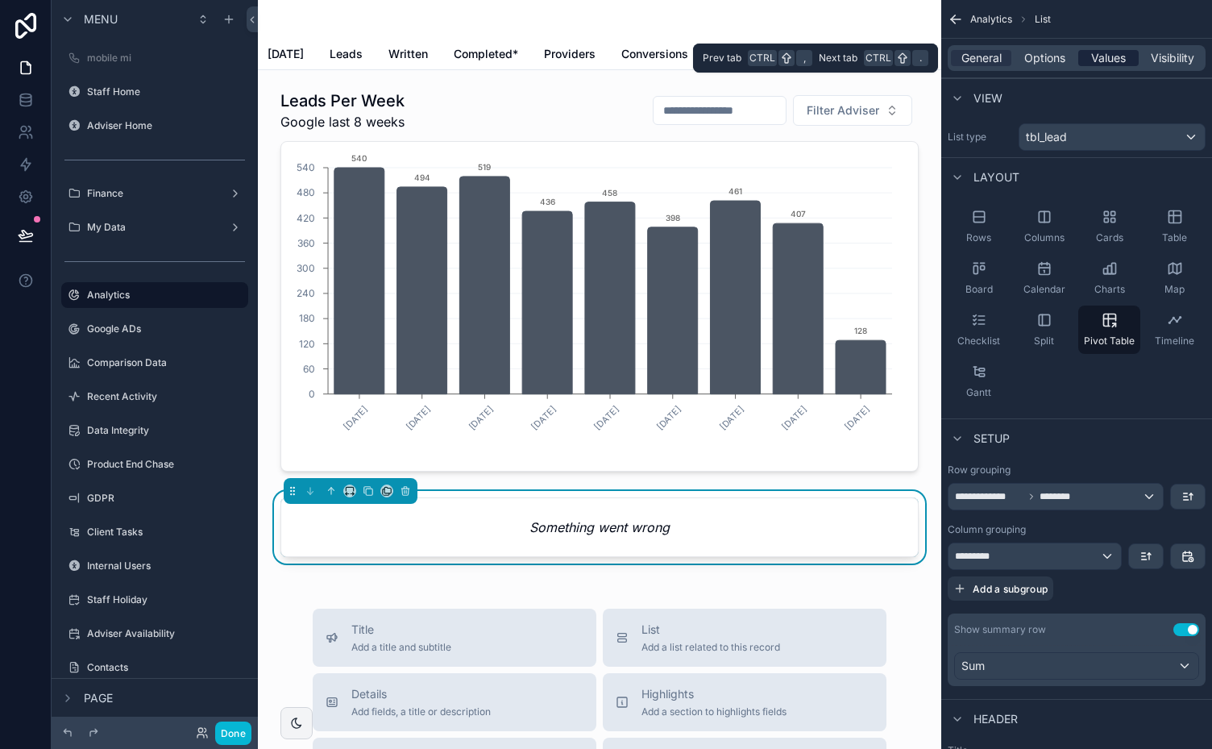
click at [1117, 56] on span "Values" at bounding box center [1108, 58] width 35 height 16
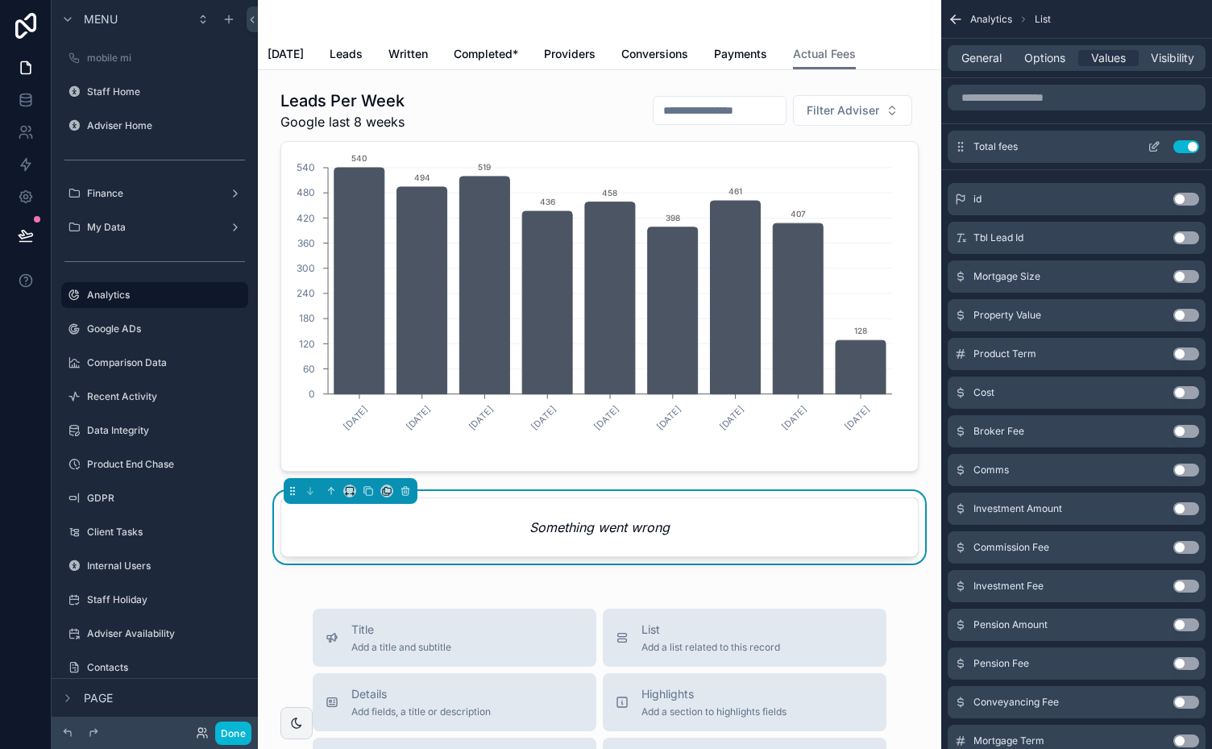
click at [1151, 144] on icon "scrollable content" at bounding box center [1153, 147] width 7 height 7
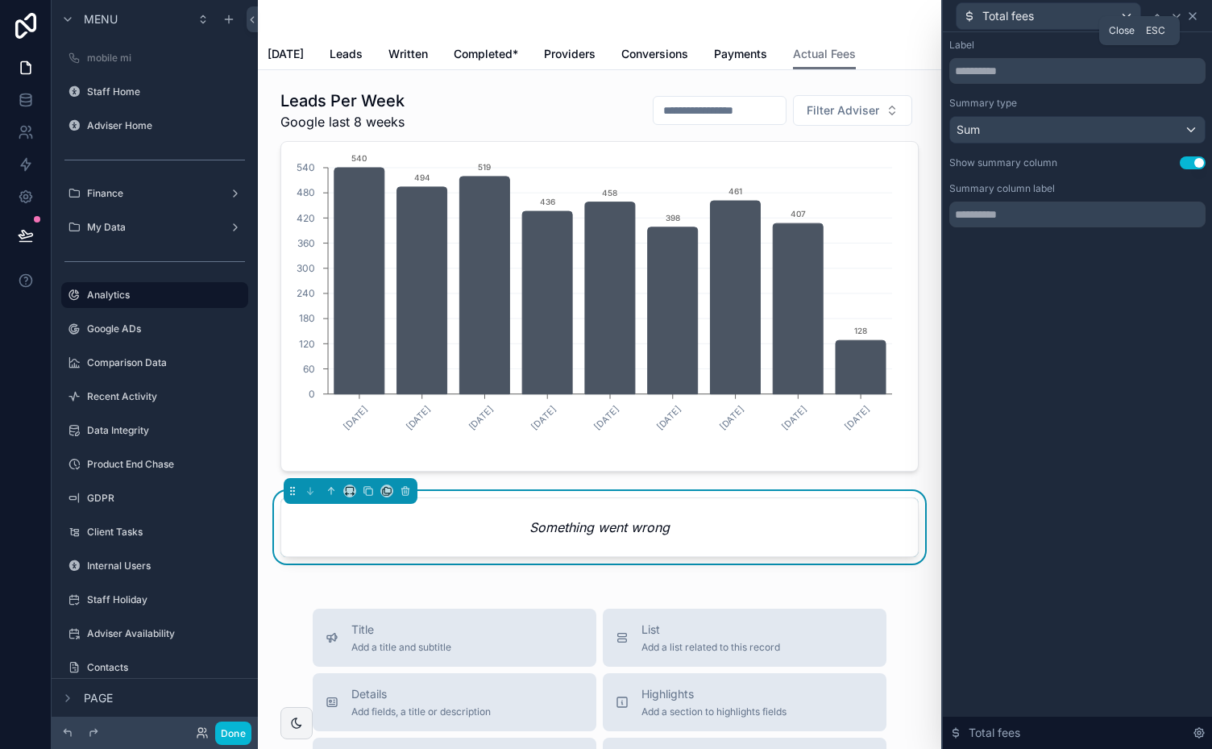
click at [1192, 17] on icon at bounding box center [1192, 16] width 13 height 13
